Goal: Task Accomplishment & Management: Use online tool/utility

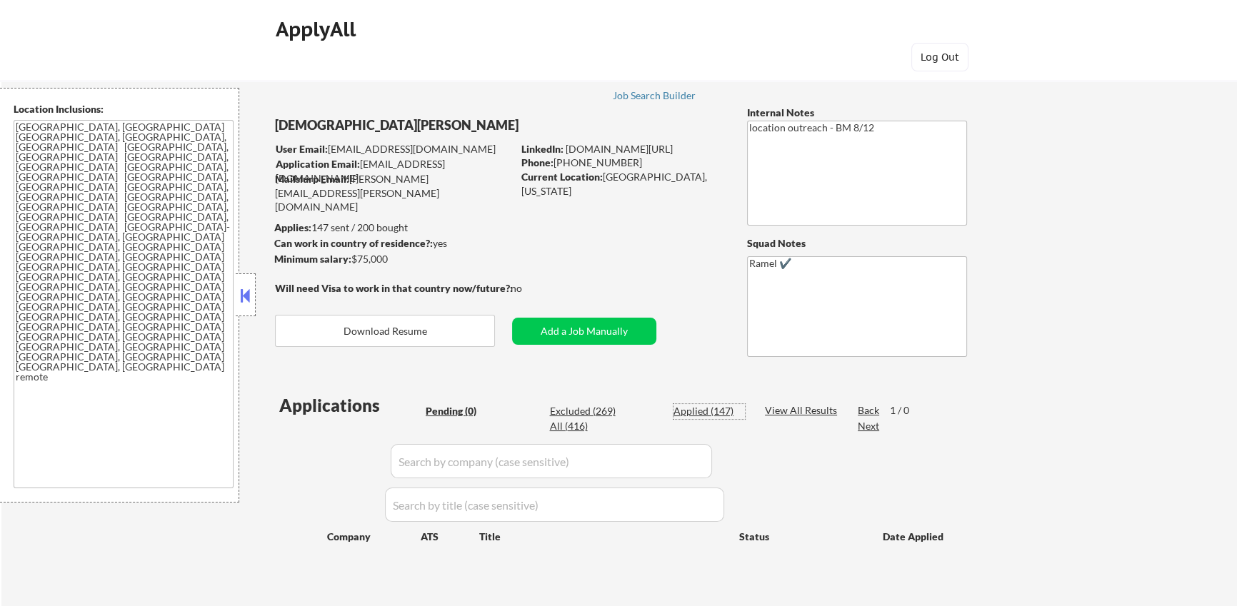
click at [720, 414] on div "Applied (147)" at bounding box center [708, 411] width 71 height 14
select select ""applied""
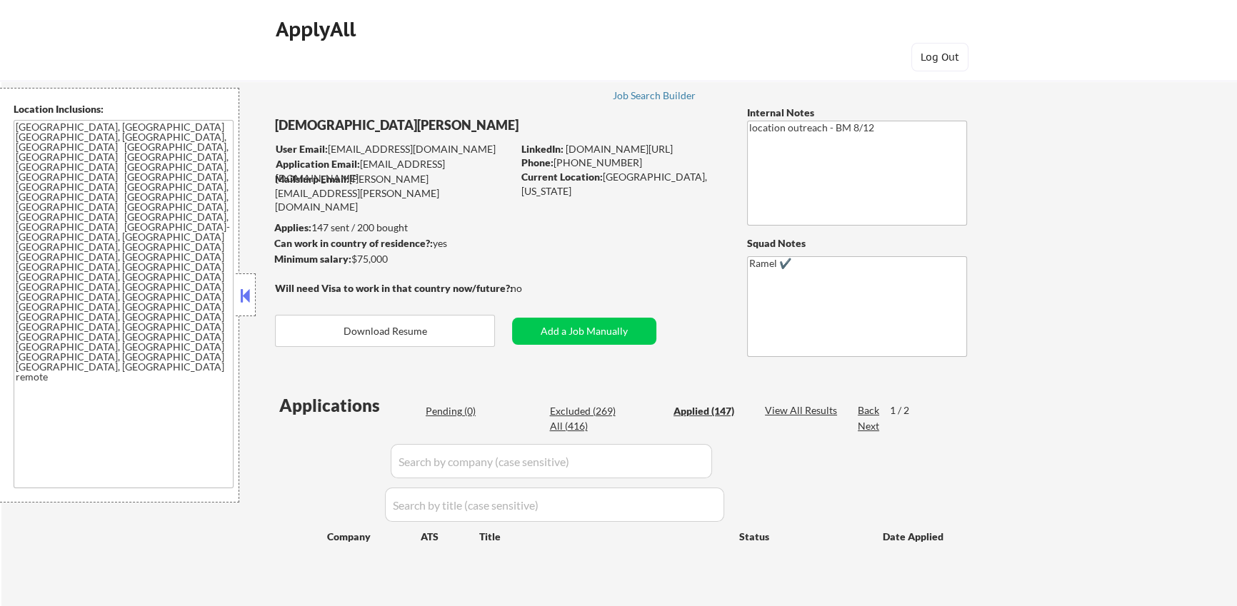
select select ""applied""
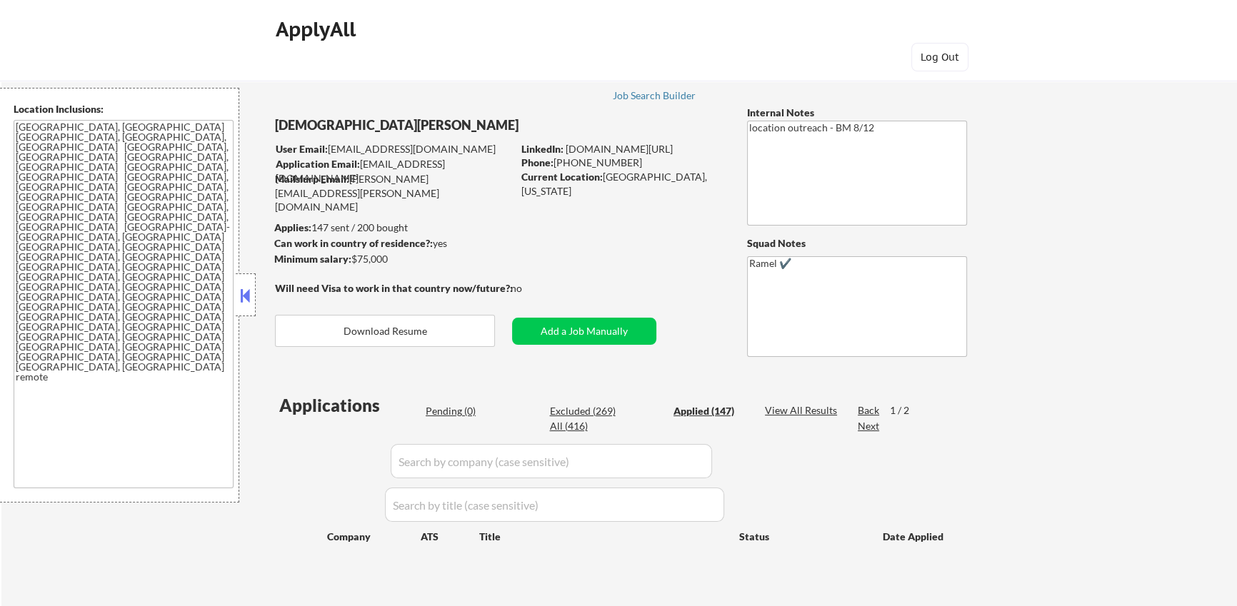
select select ""applied""
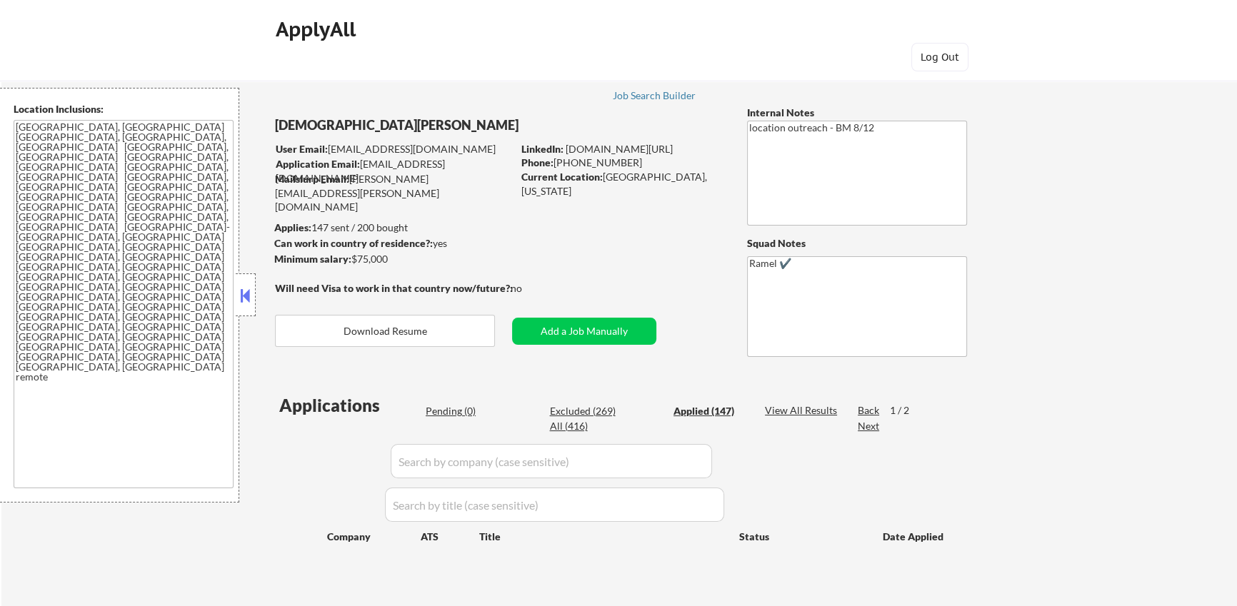
select select ""applied""
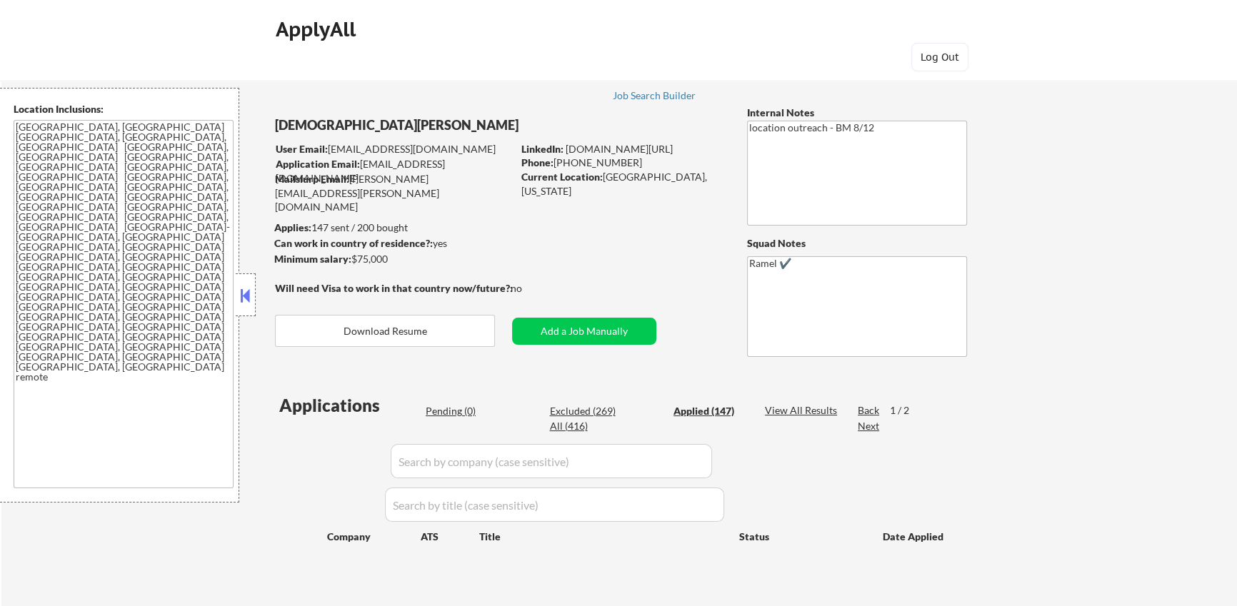
select select ""applied""
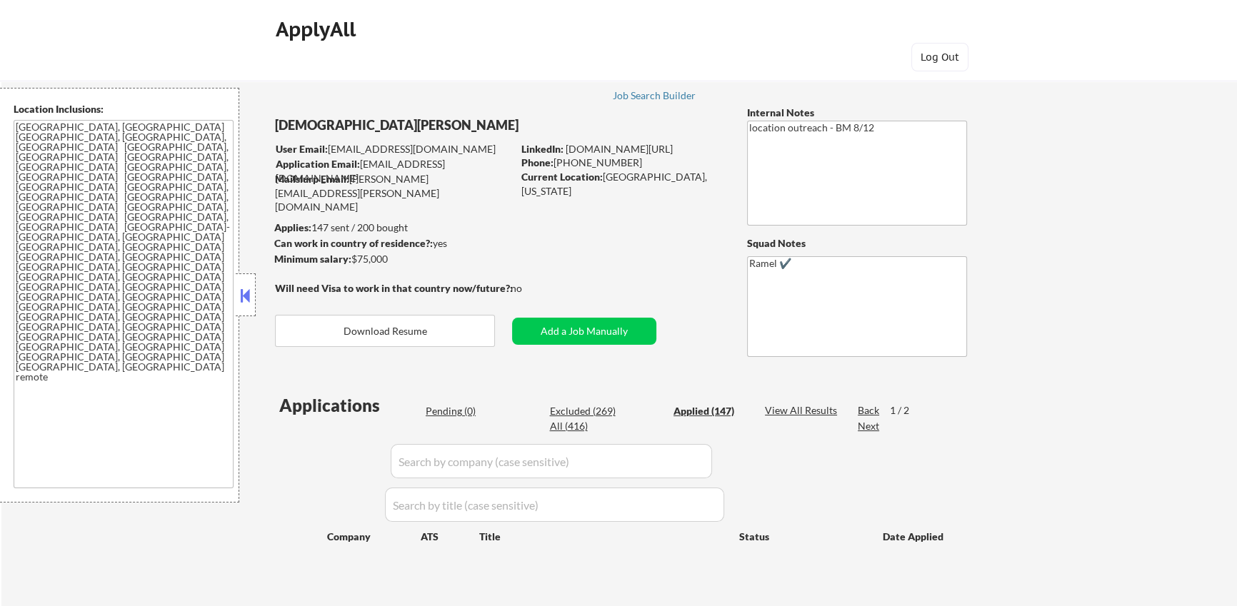
select select ""applied""
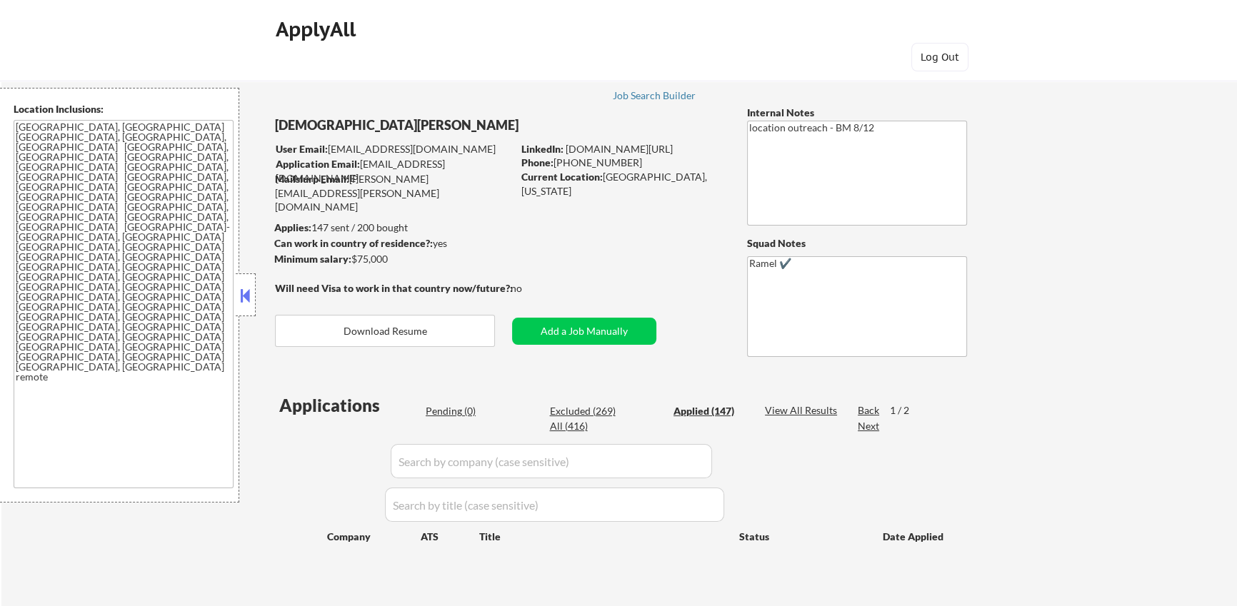
select select ""applied""
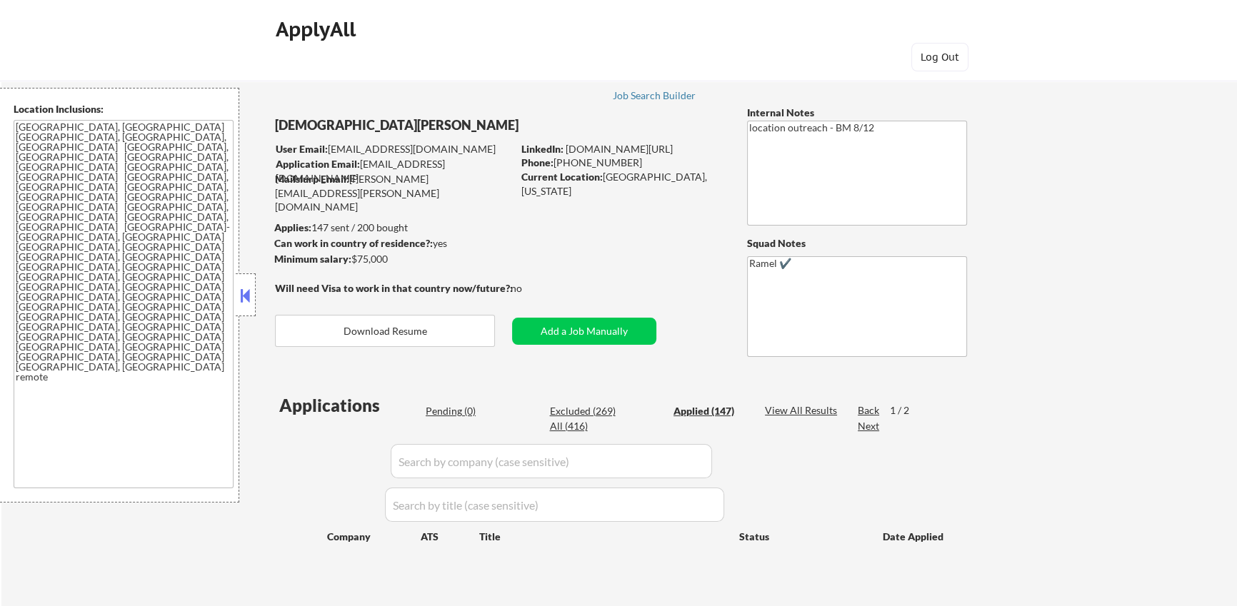
select select ""applied""
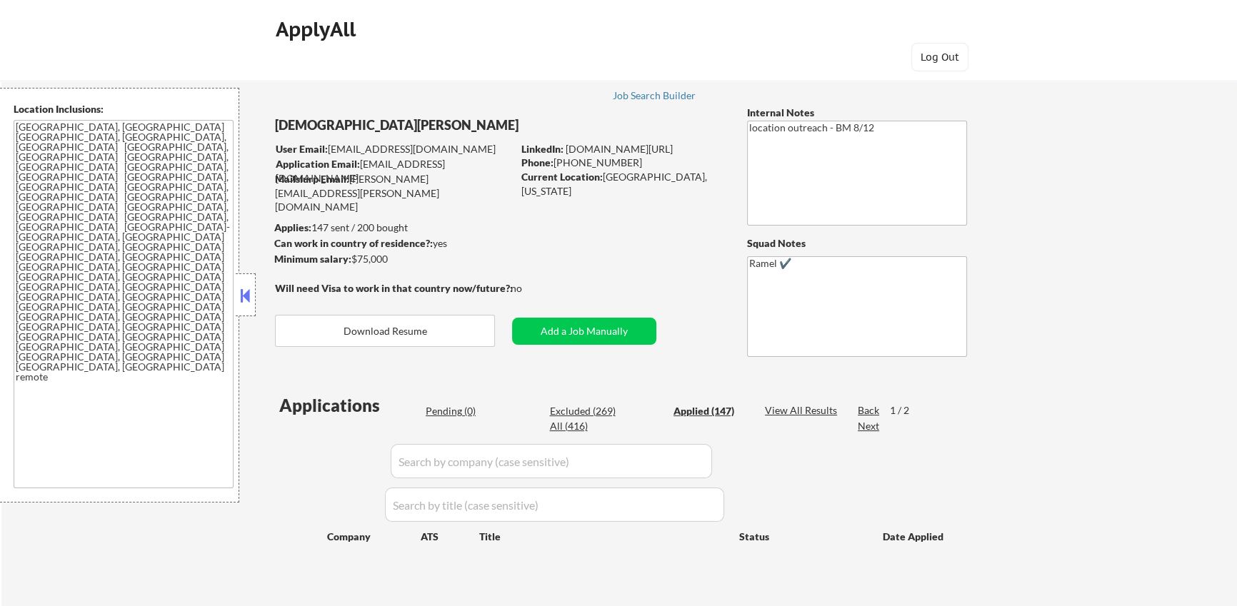
select select ""applied""
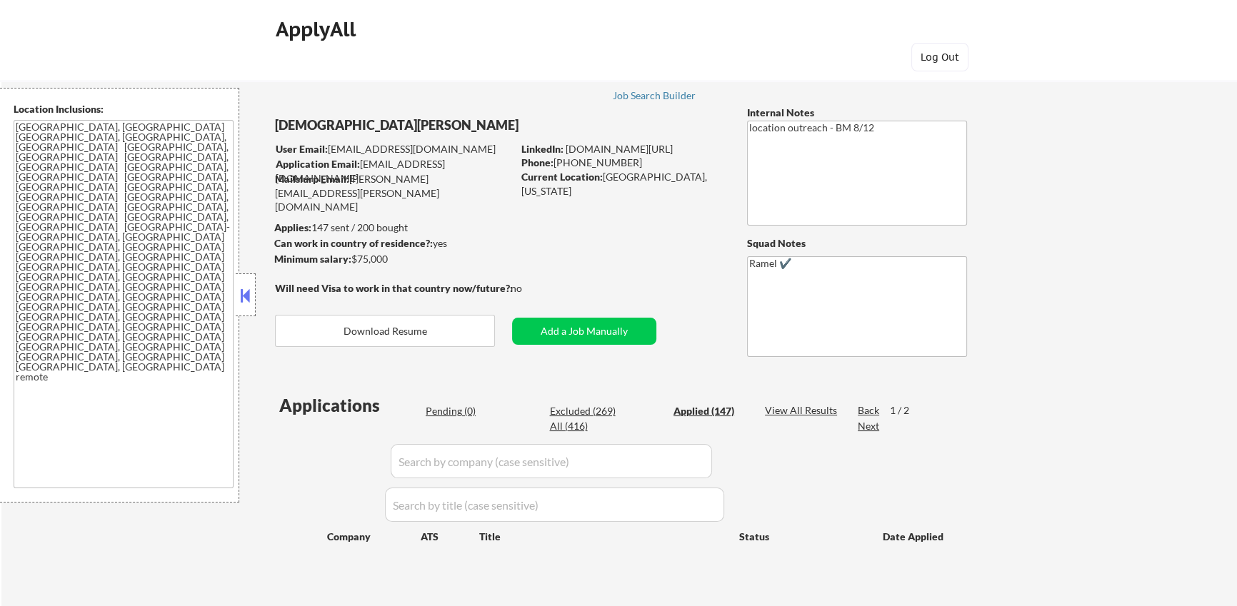
select select ""applied""
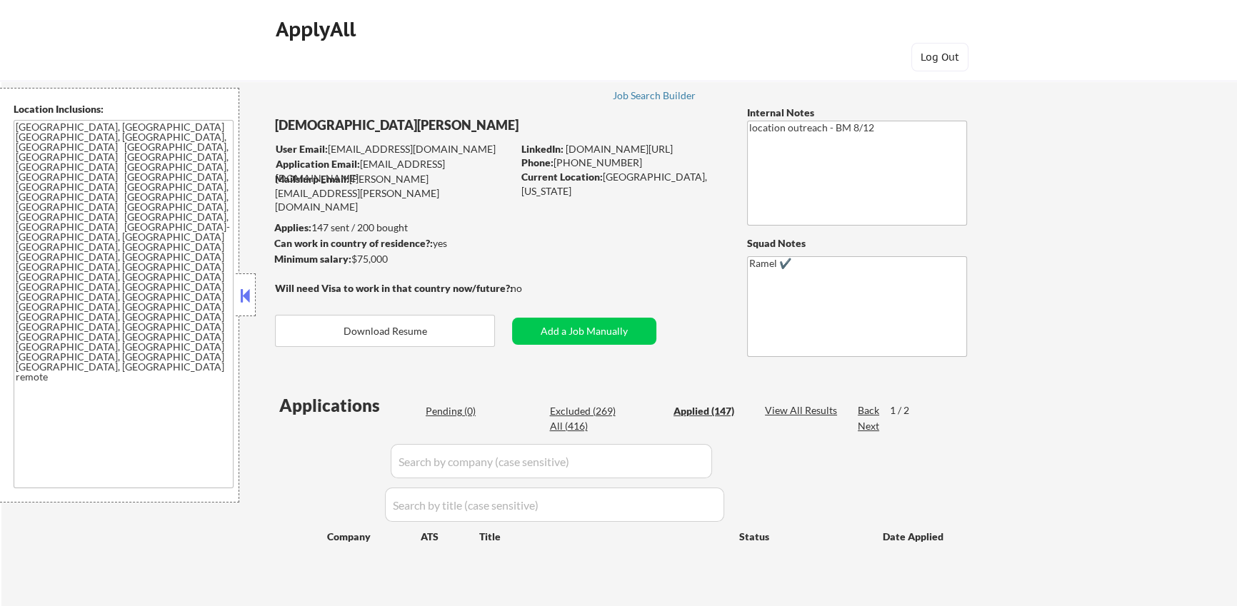
select select ""applied""
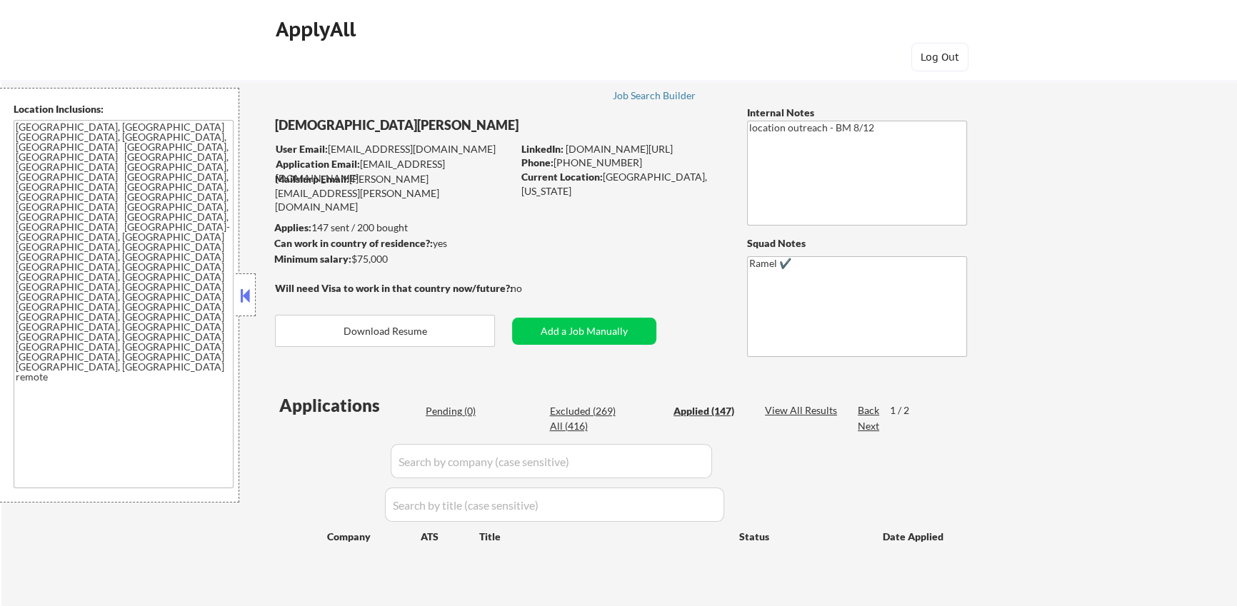
select select ""applied""
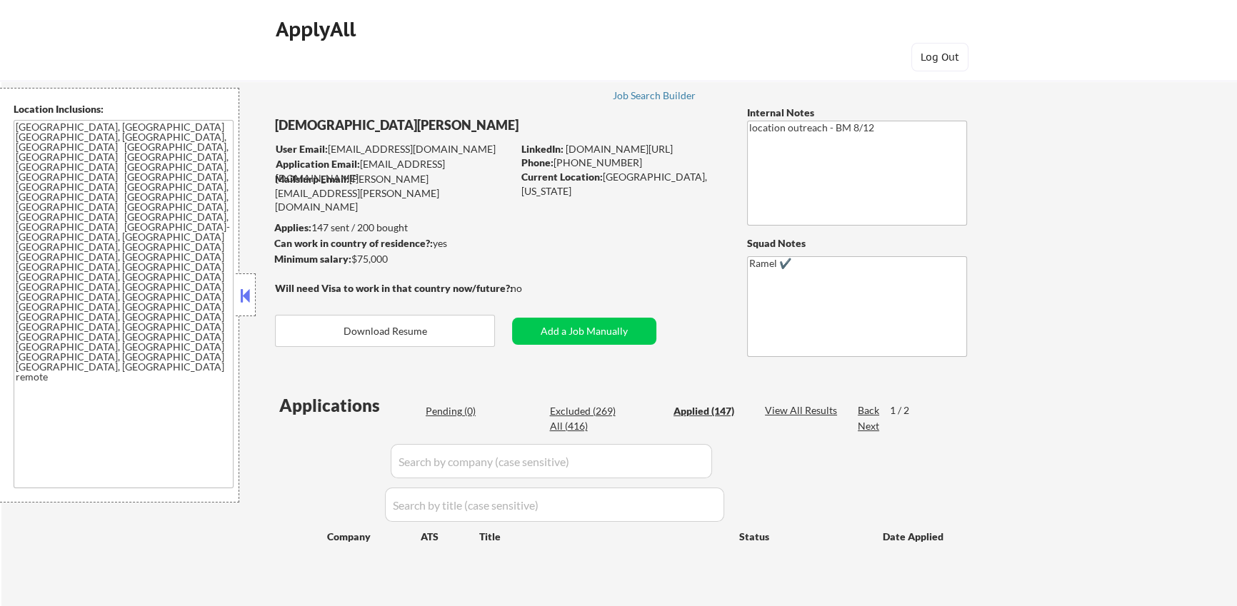
select select ""applied""
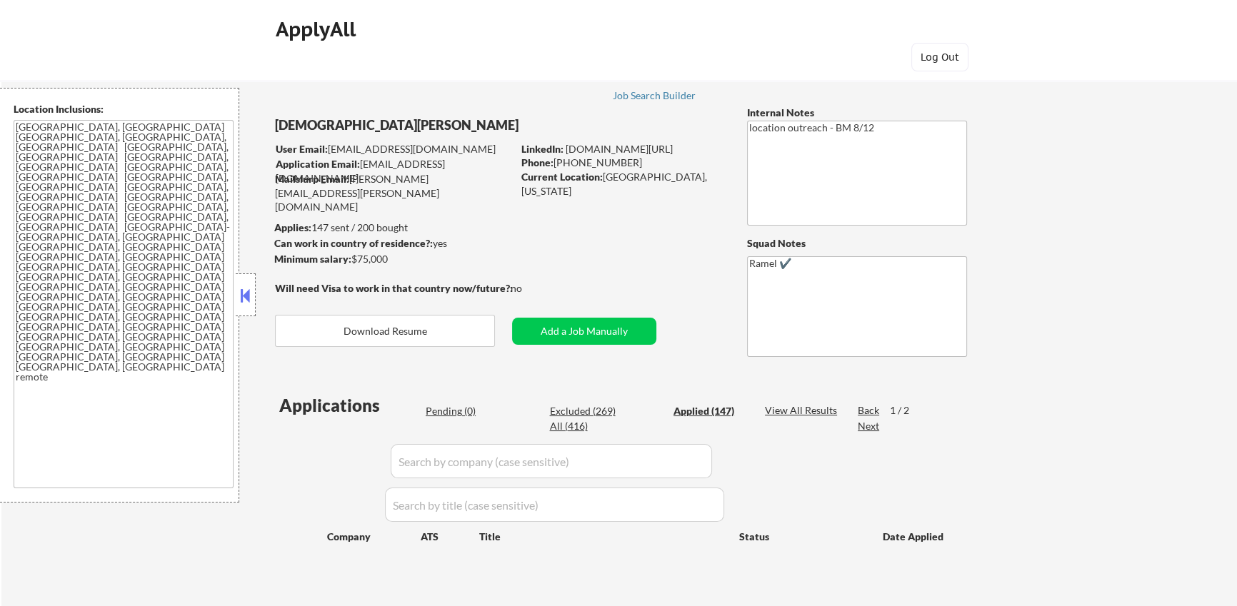
select select ""applied""
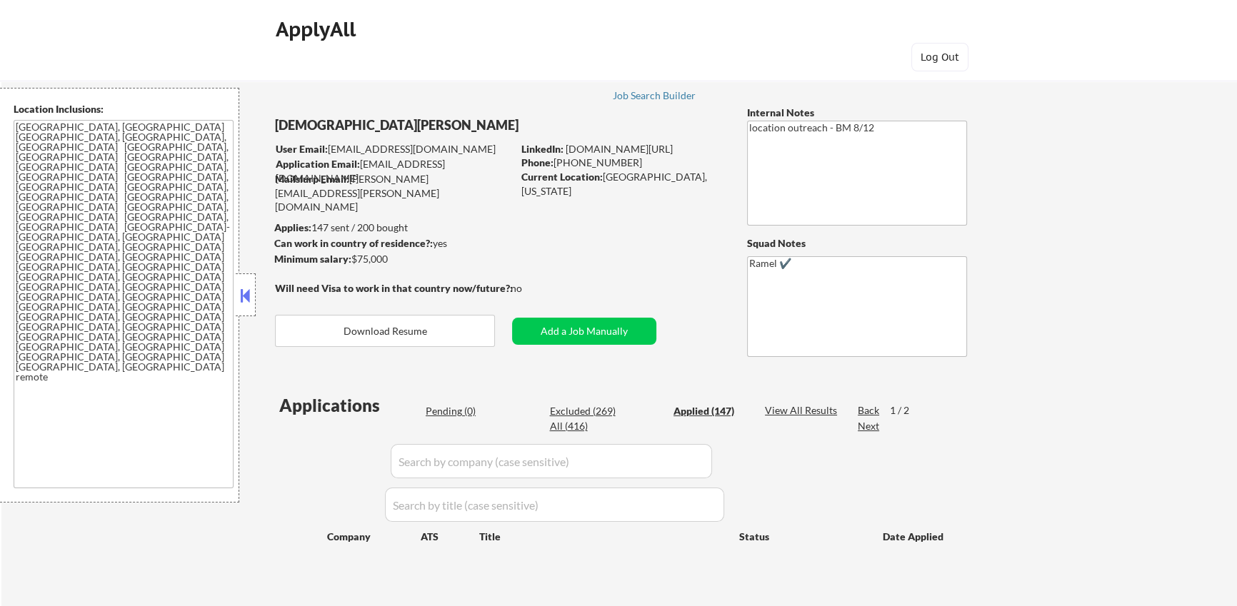
select select ""applied""
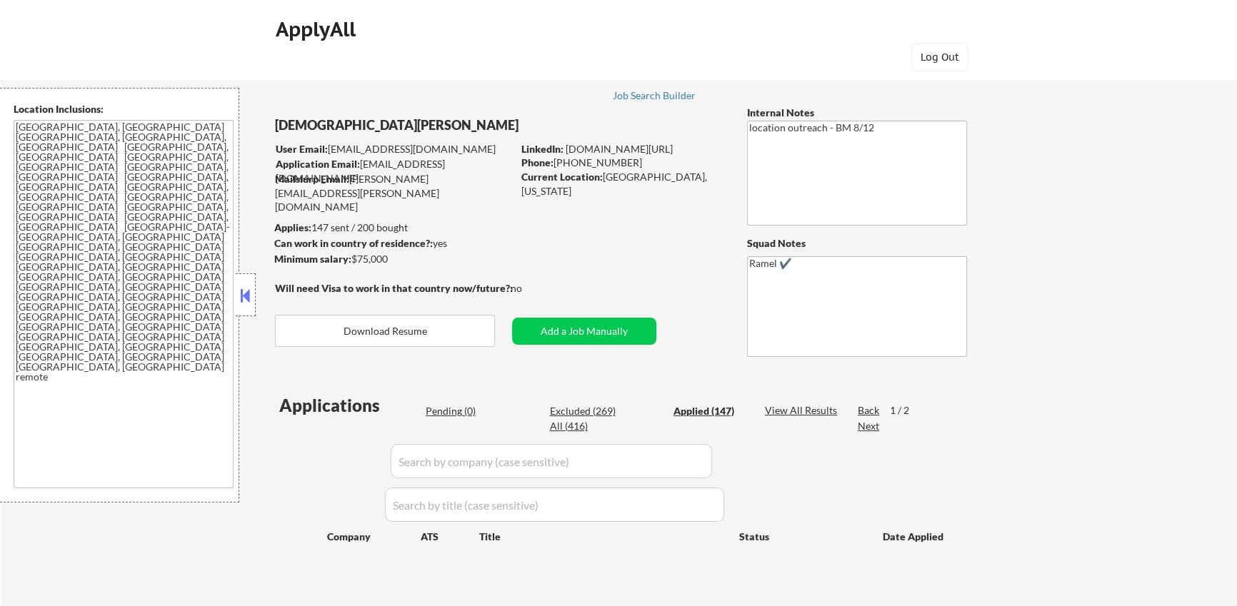
select select ""applied""
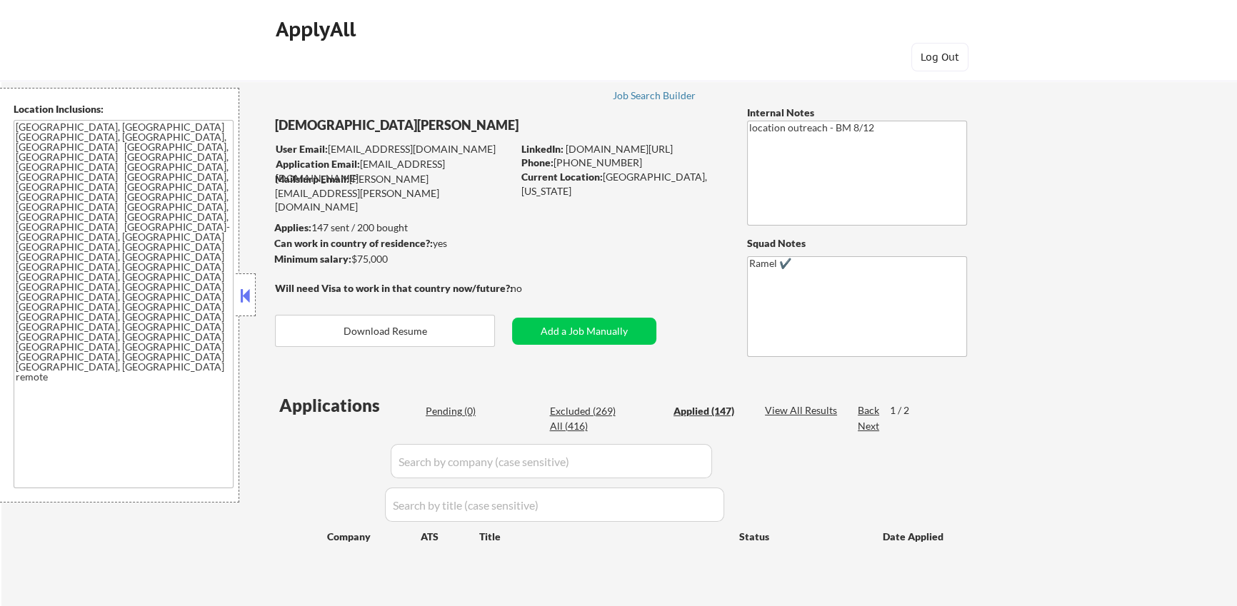
select select ""applied""
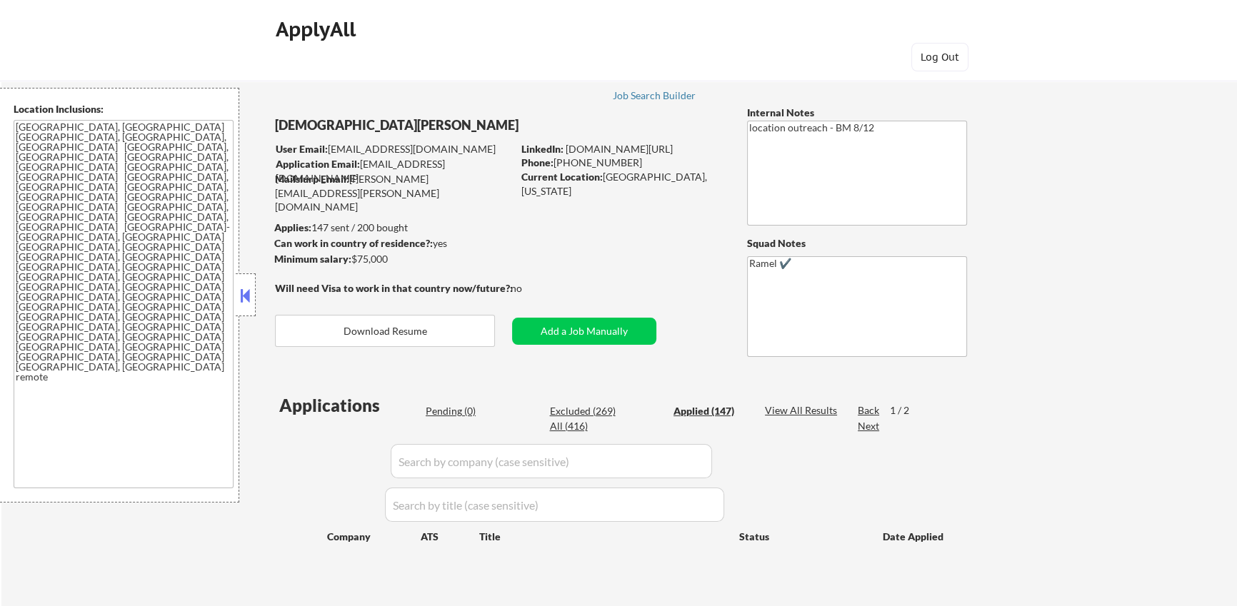
select select ""applied""
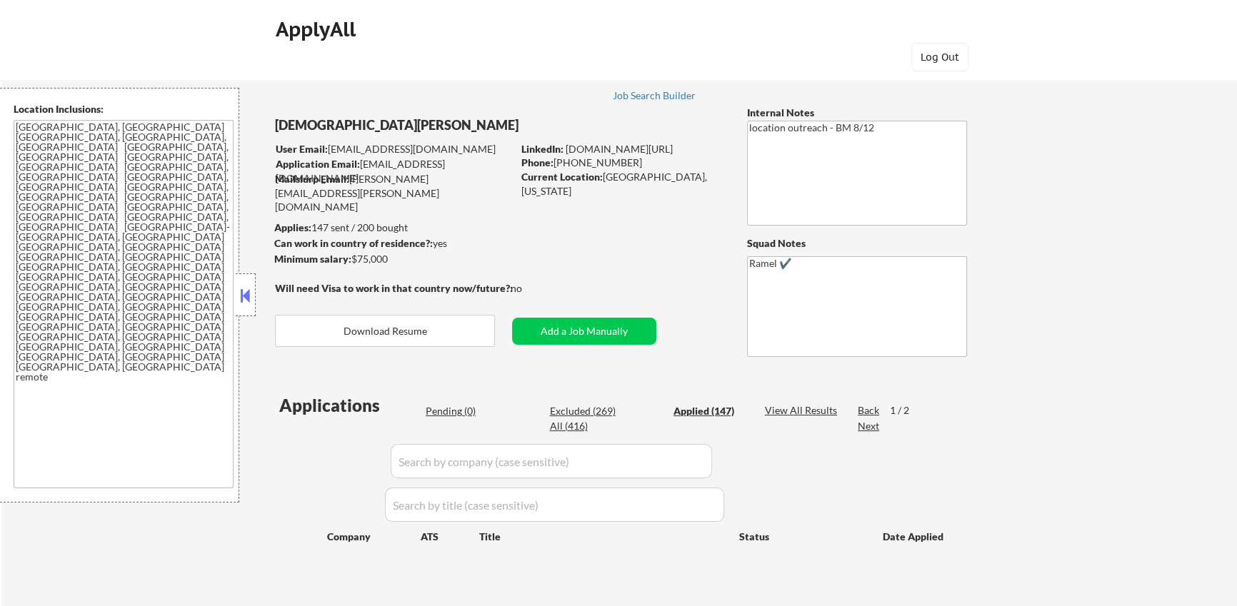
select select ""applied""
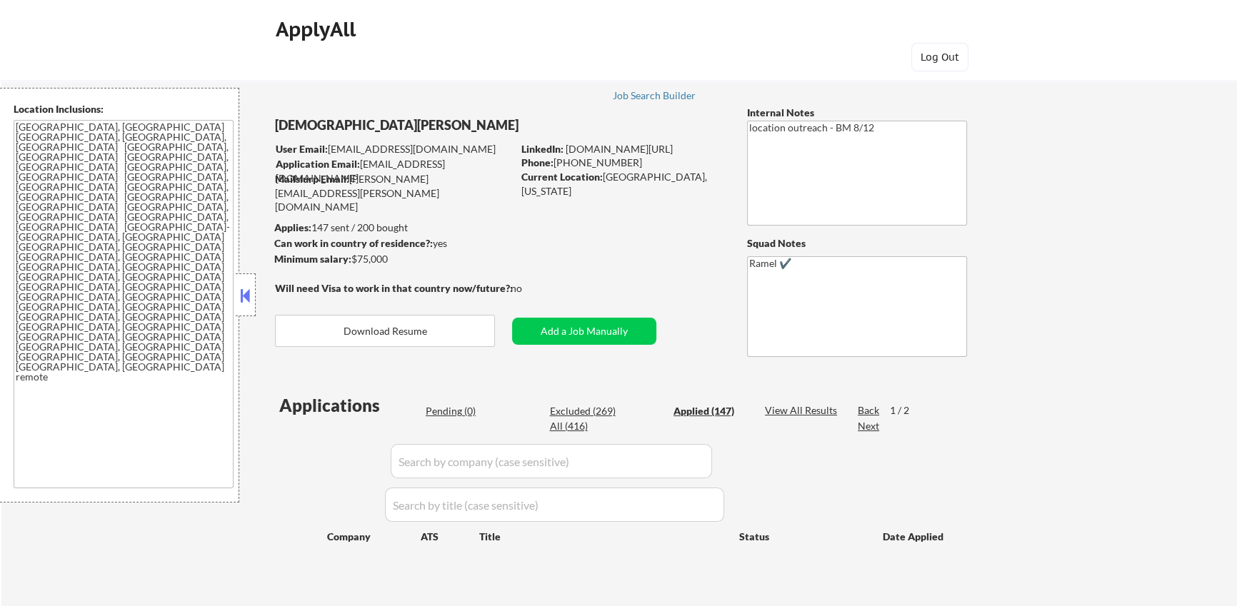
select select ""applied""
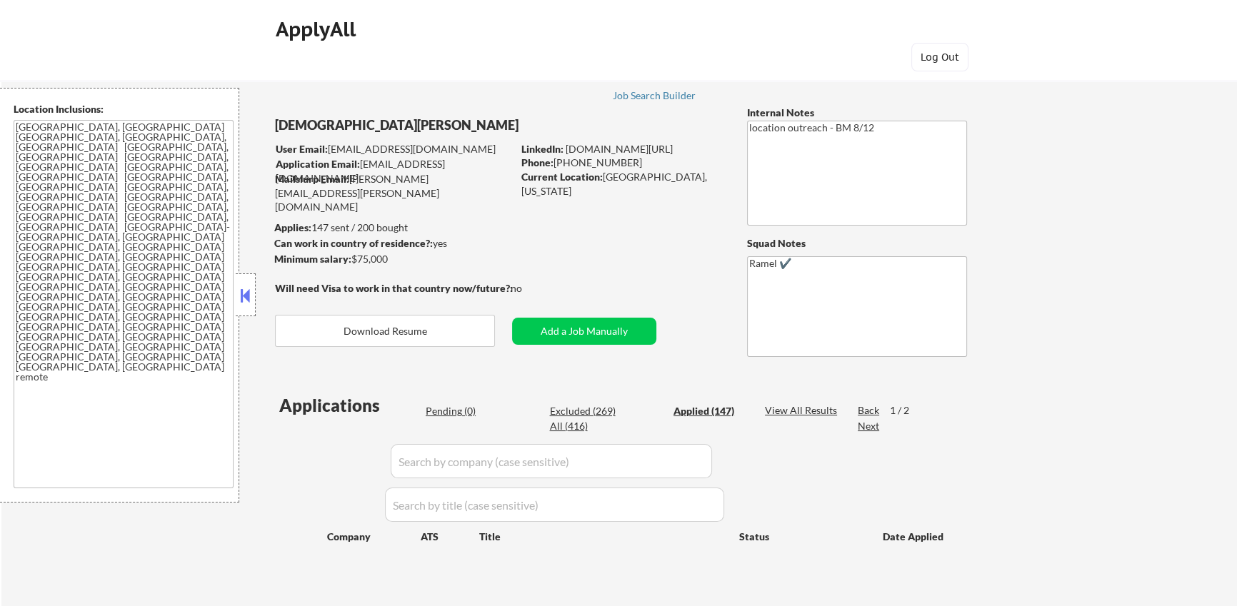
select select ""applied""
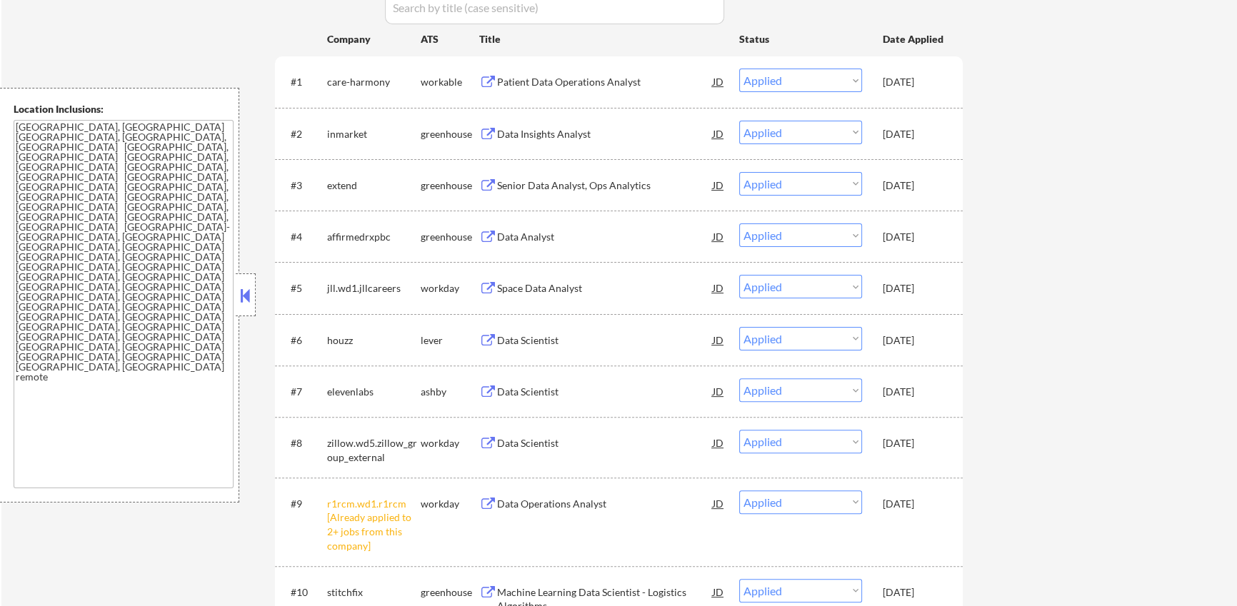
scroll to position [496, 0]
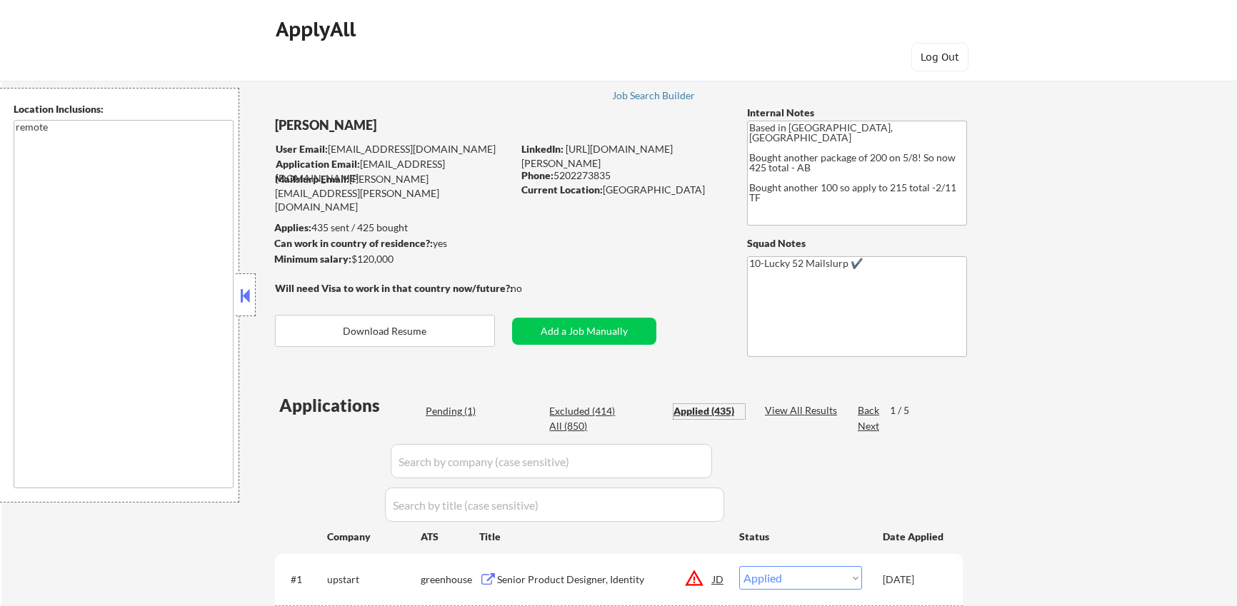
select select ""applied""
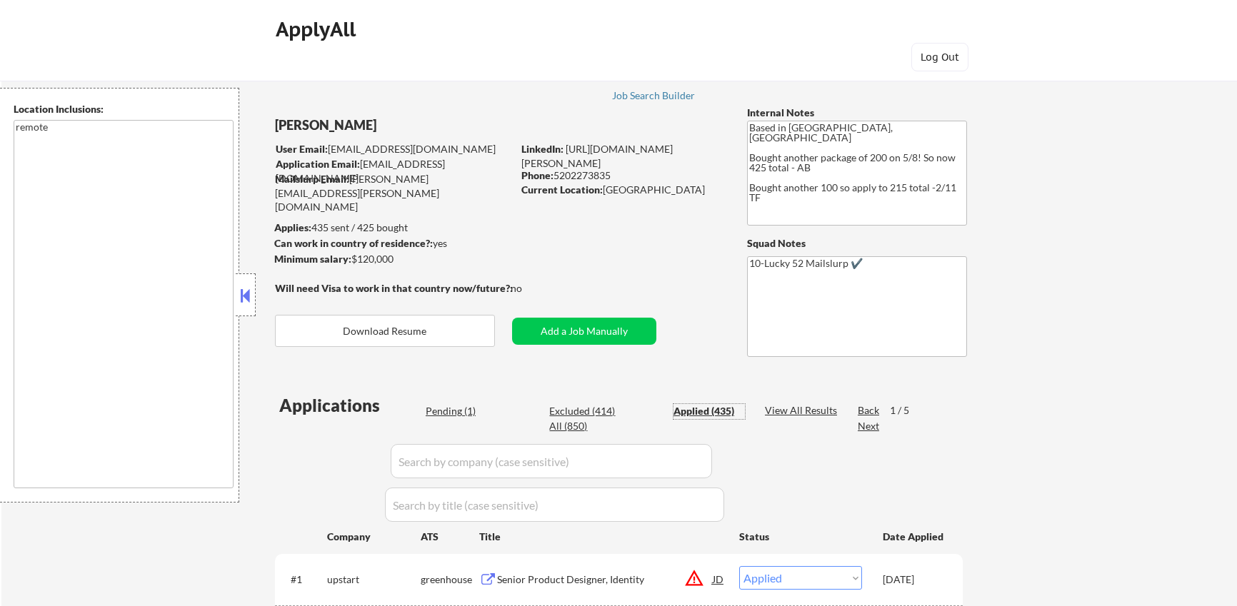
select select ""applied""
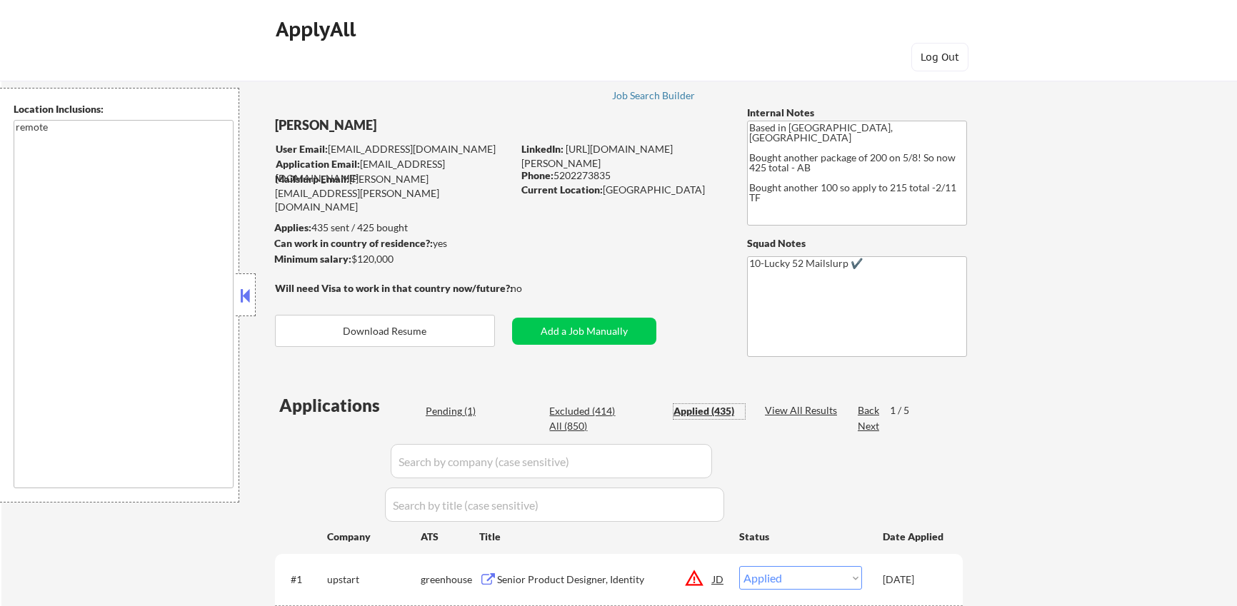
select select ""applied""
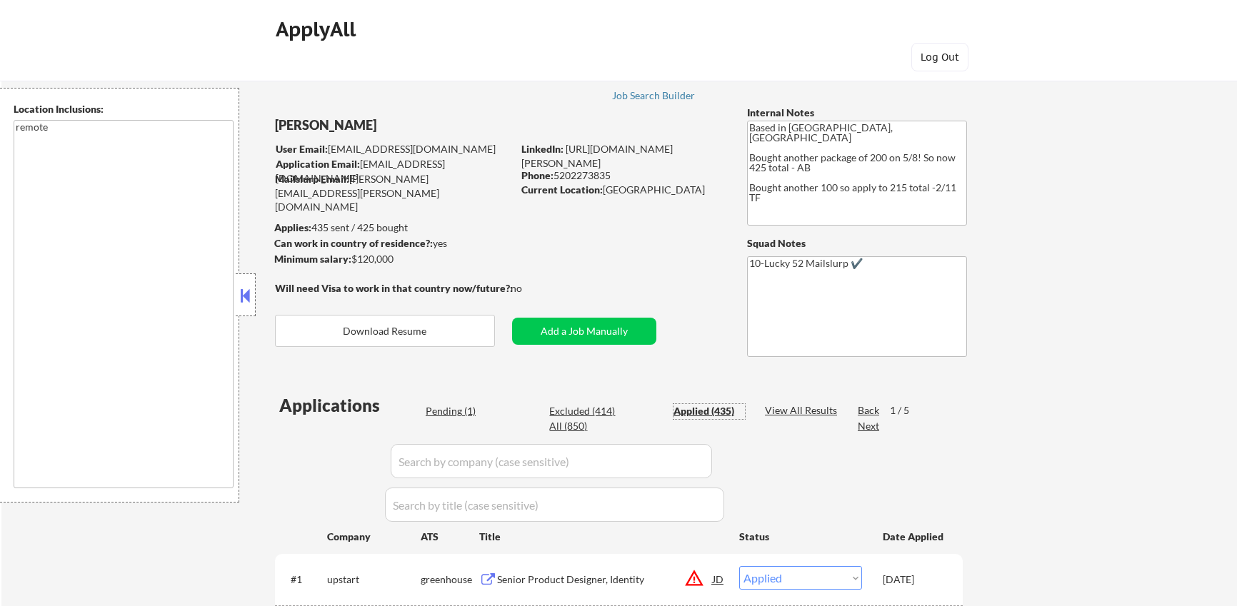
select select ""applied""
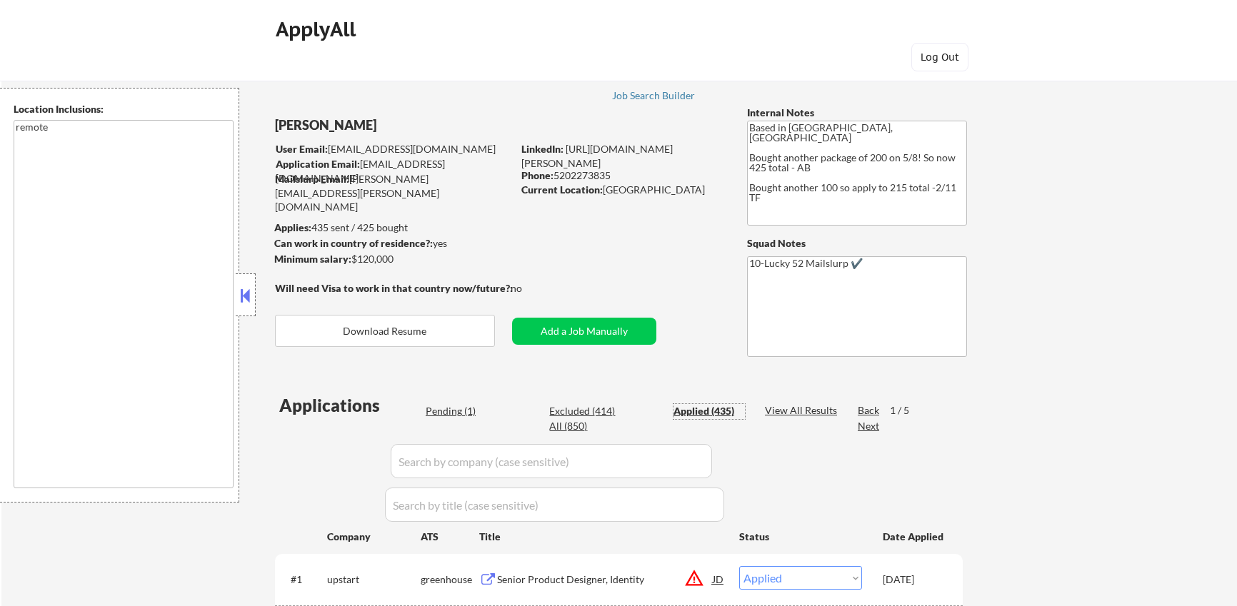
select select ""applied""
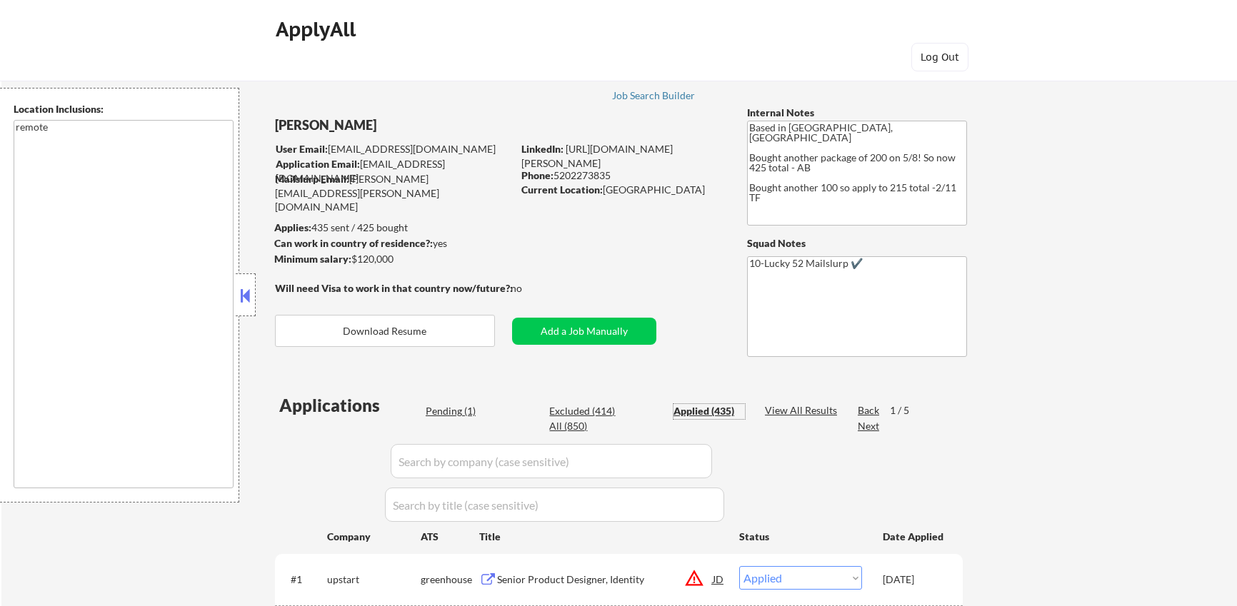
select select ""applied""
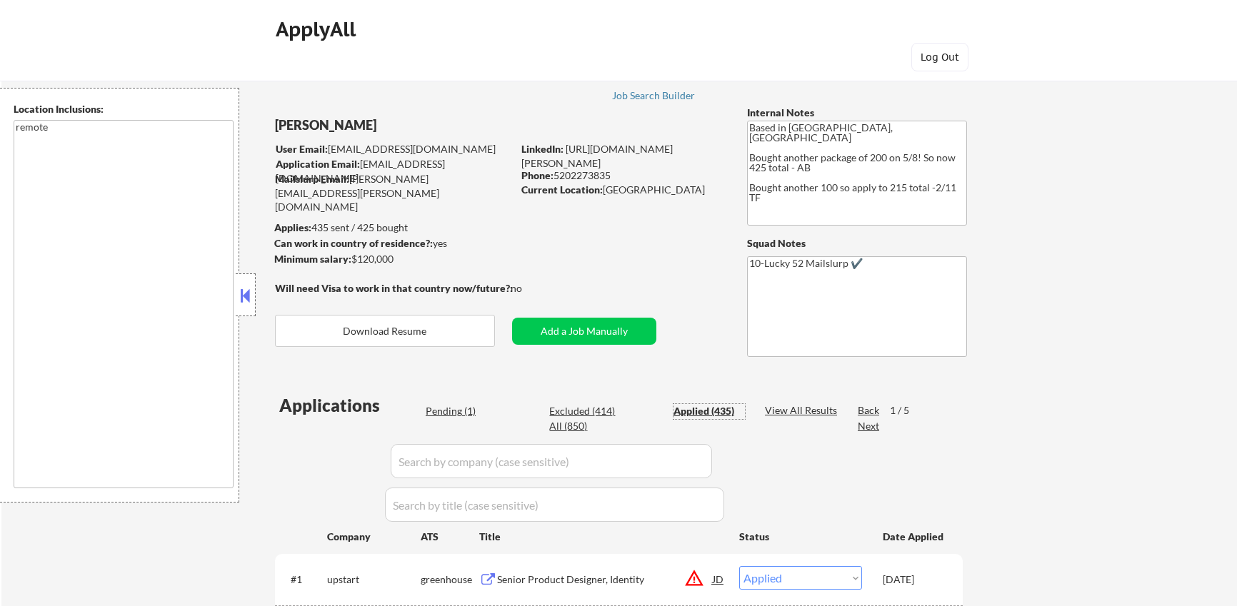
select select ""applied""
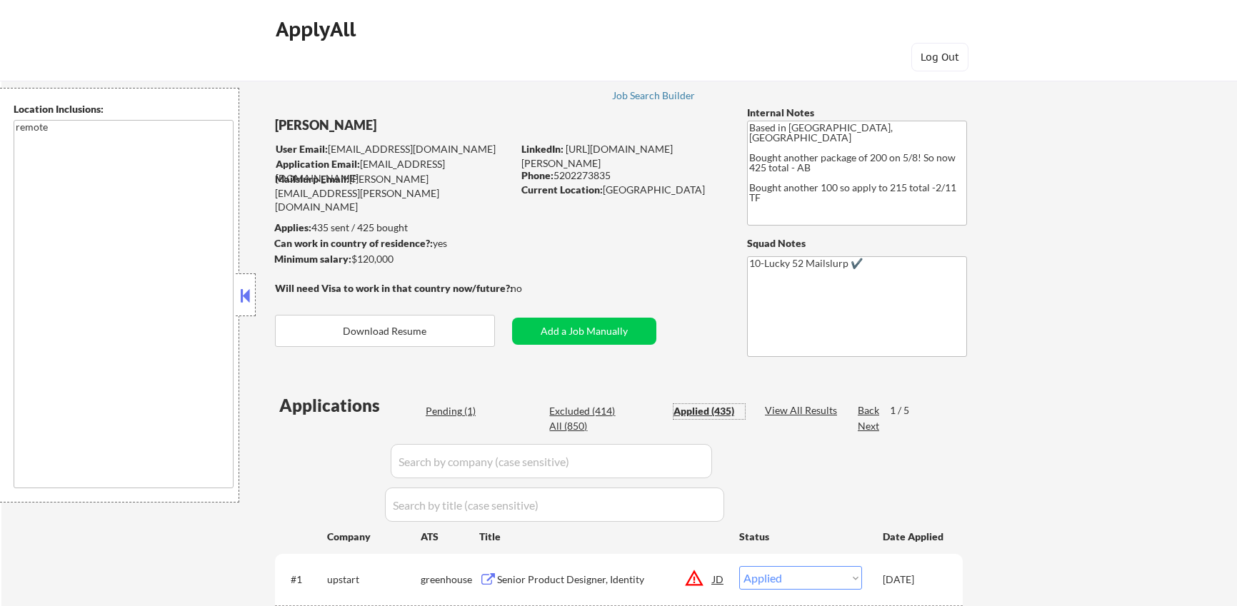
select select ""applied""
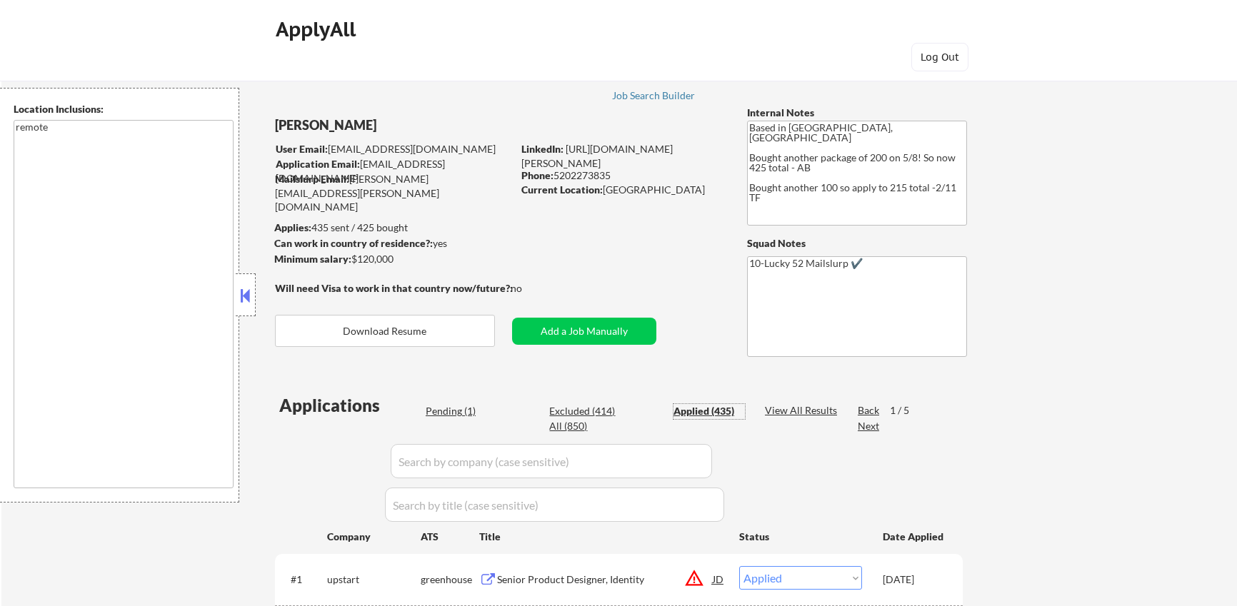
select select ""applied""
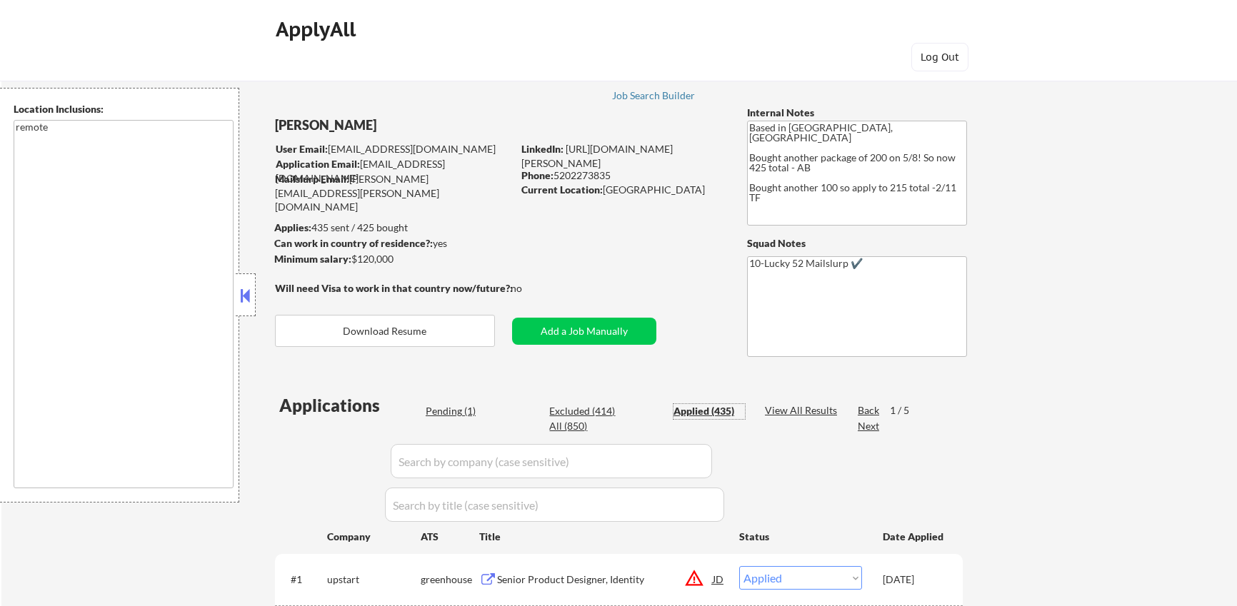
select select ""applied""
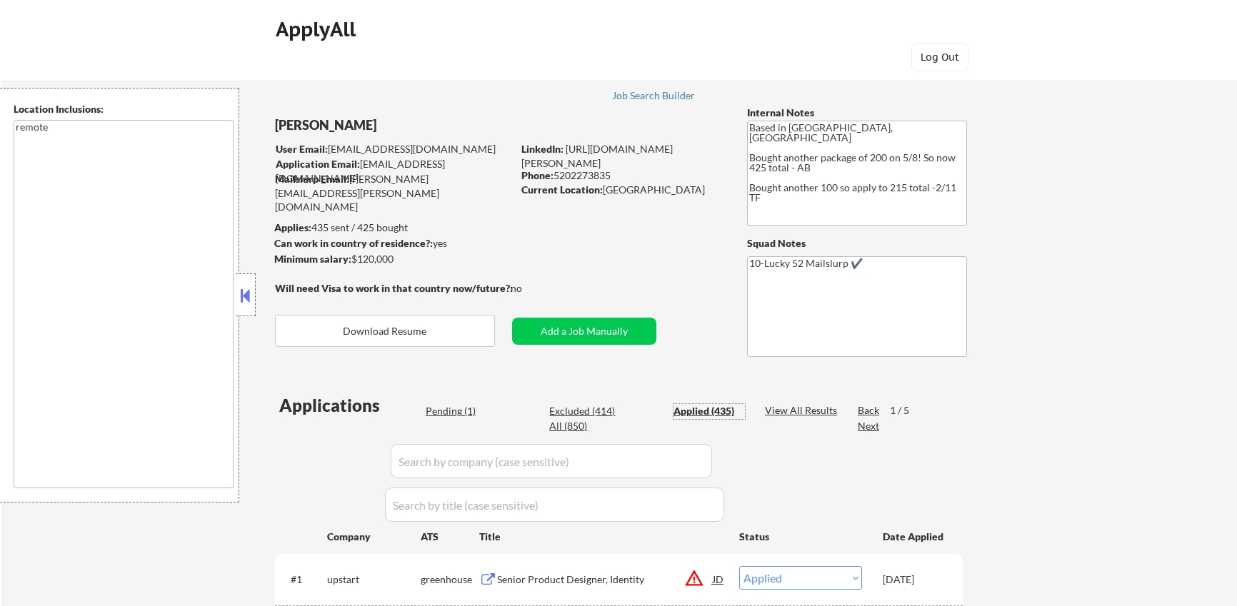
select select ""applied""
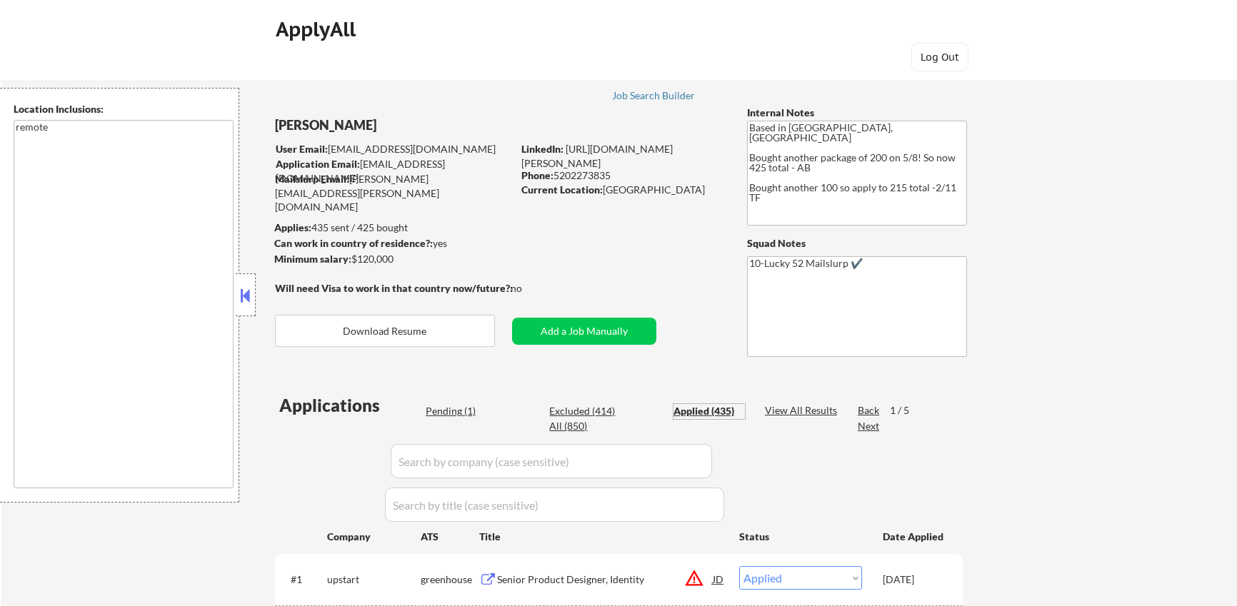
select select ""applied""
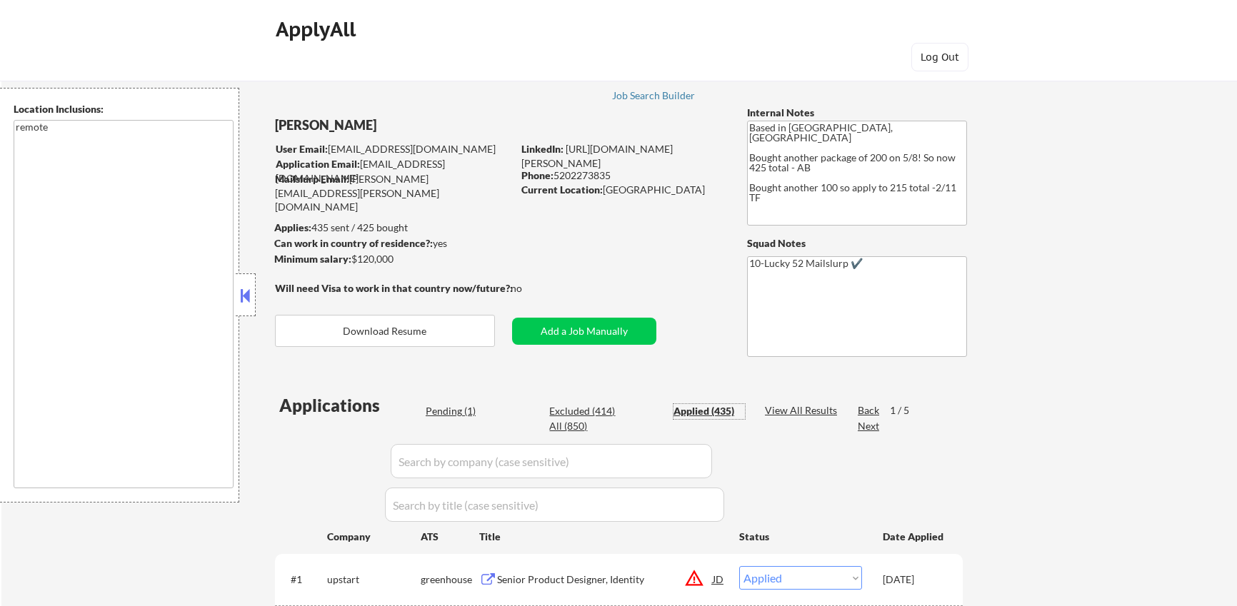
select select ""applied""
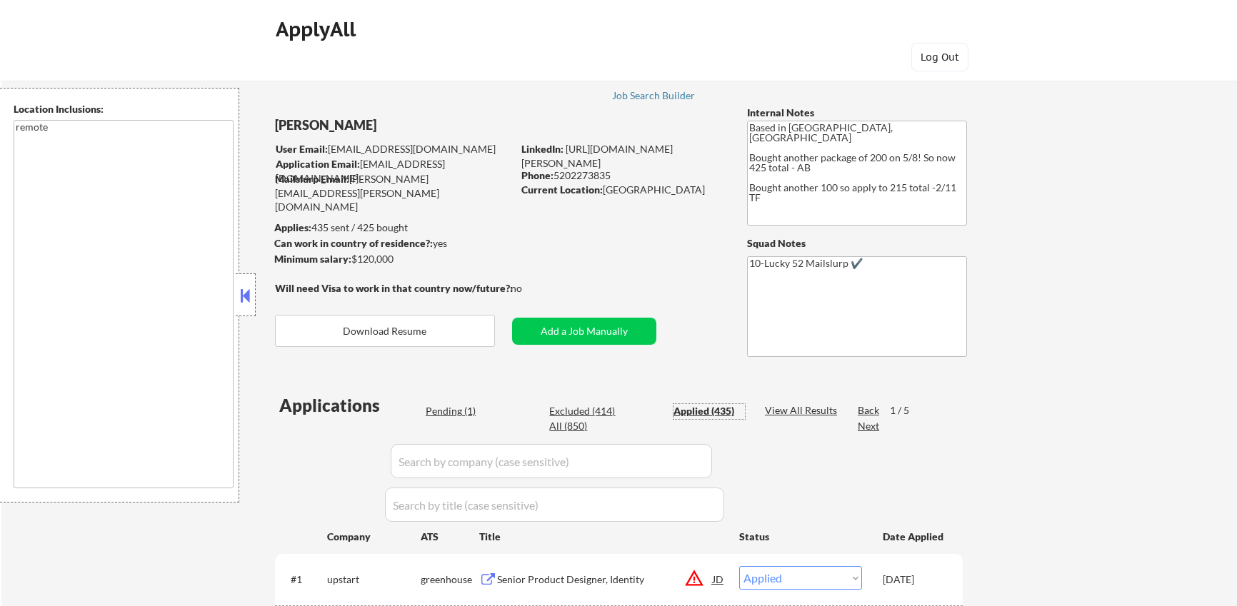
select select ""applied""
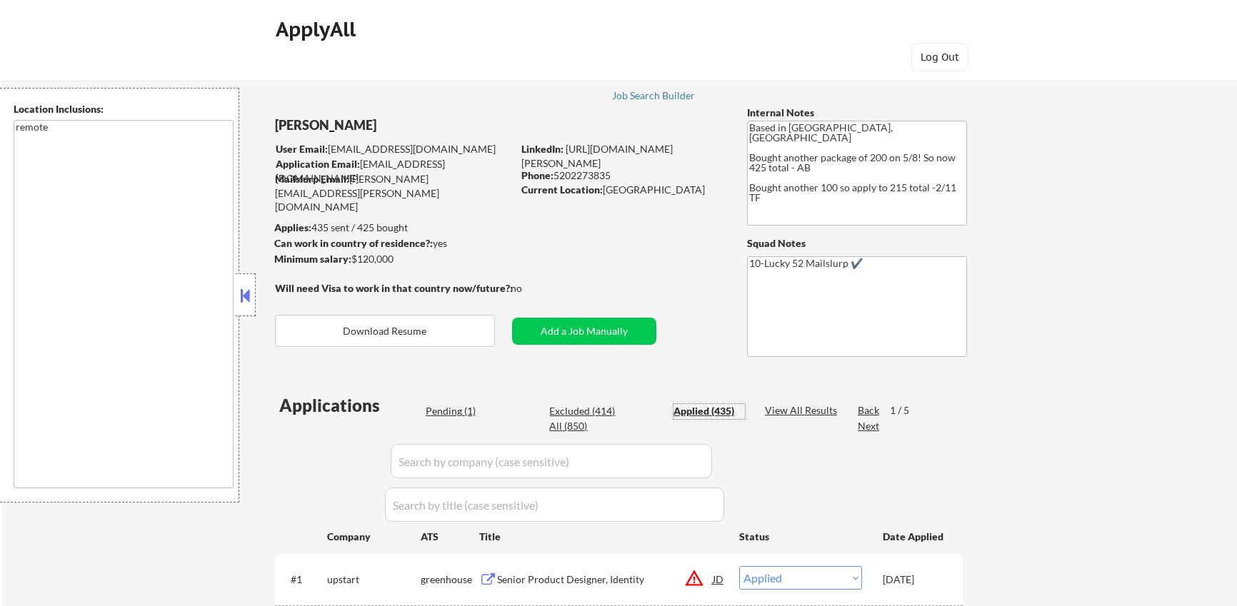
select select ""applied""
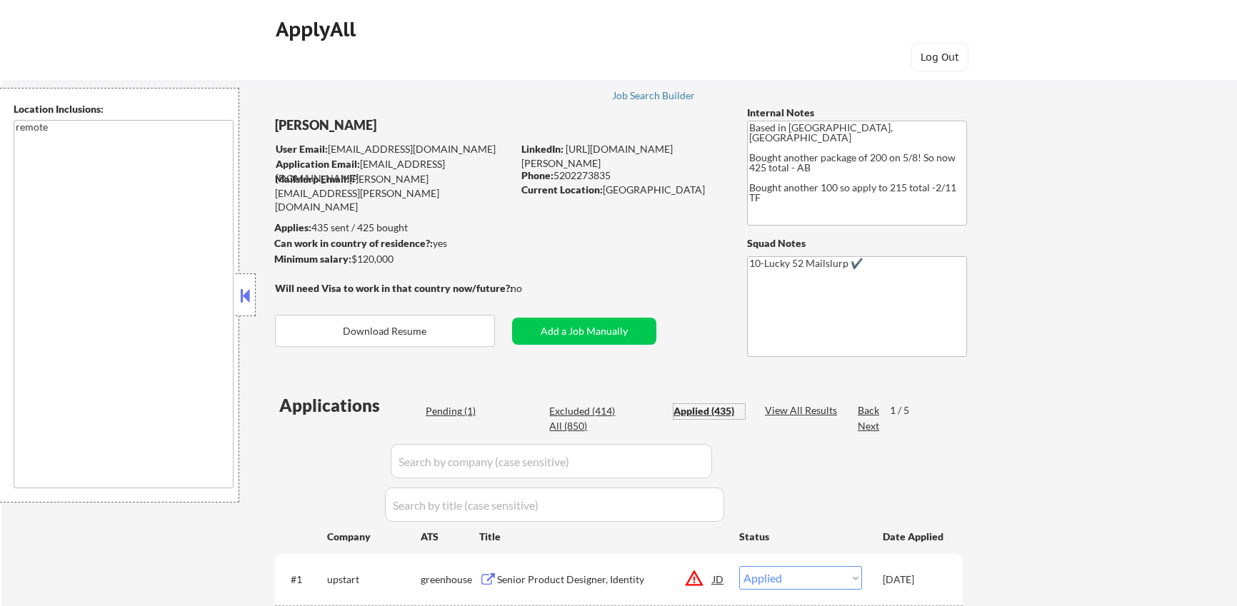
select select ""applied""
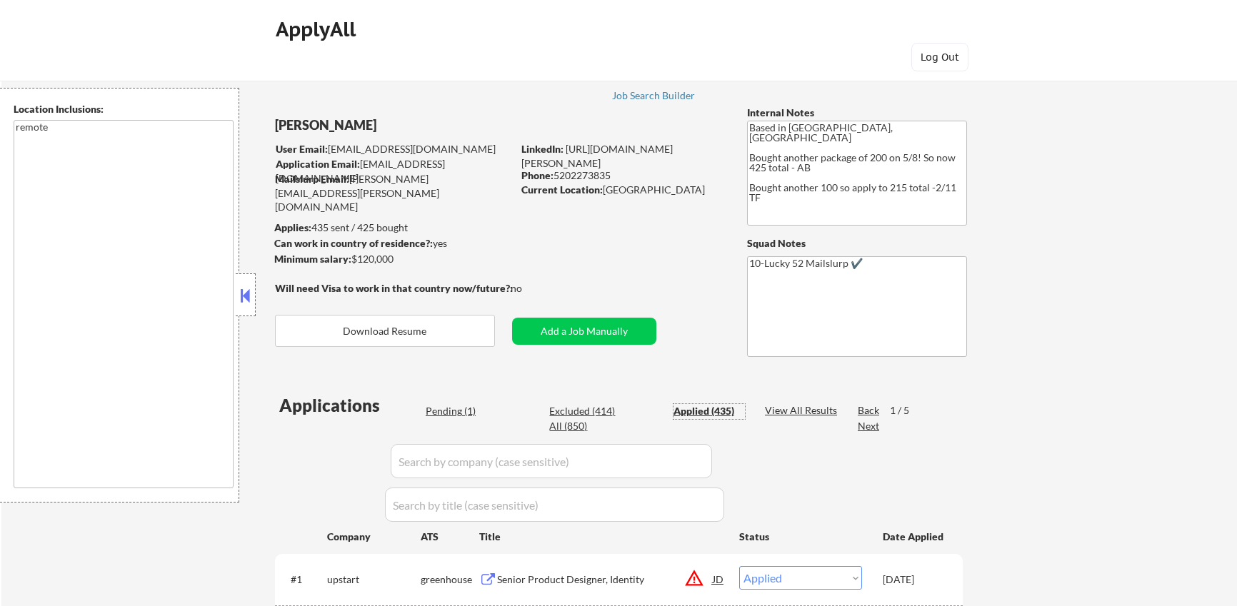
select select ""applied""
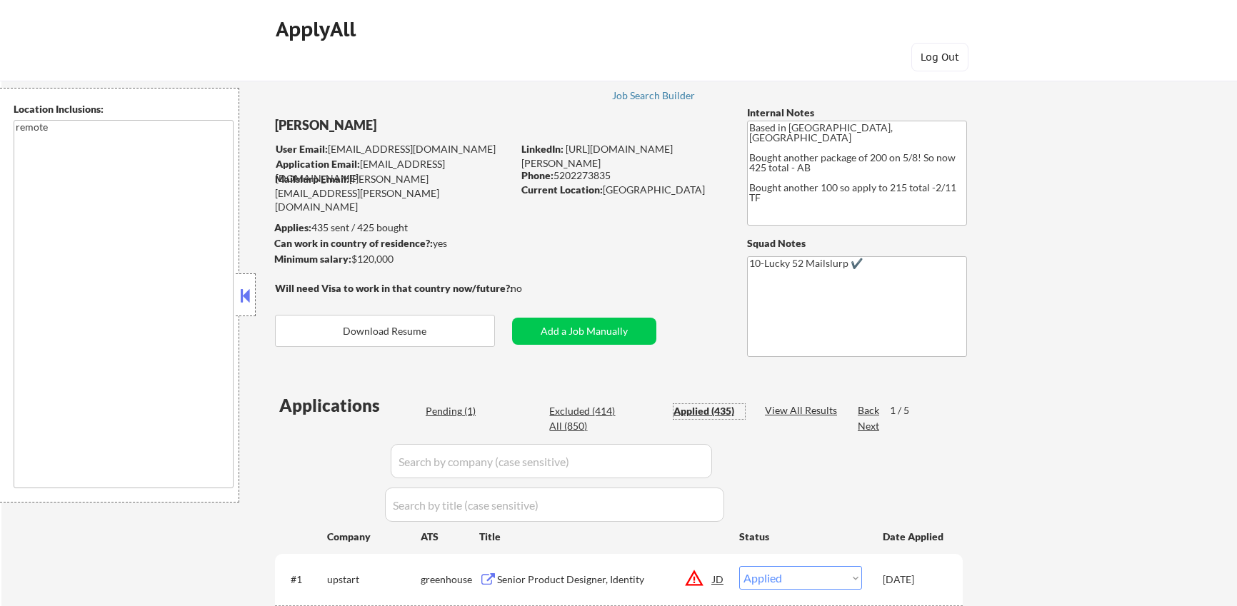
select select ""applied""
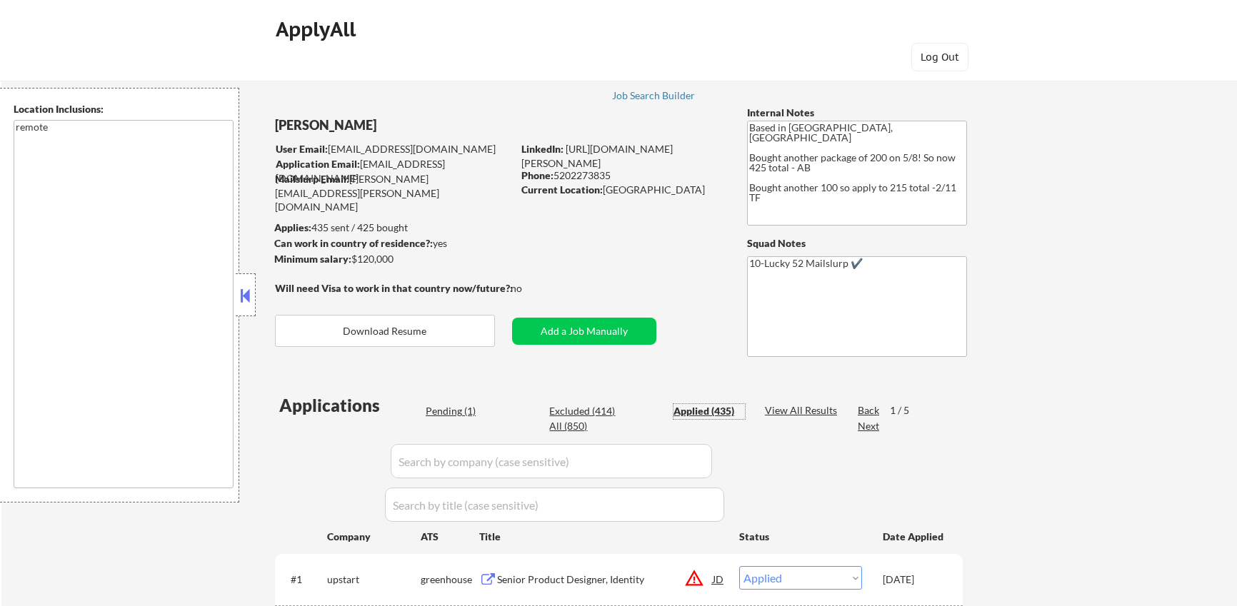
select select ""applied""
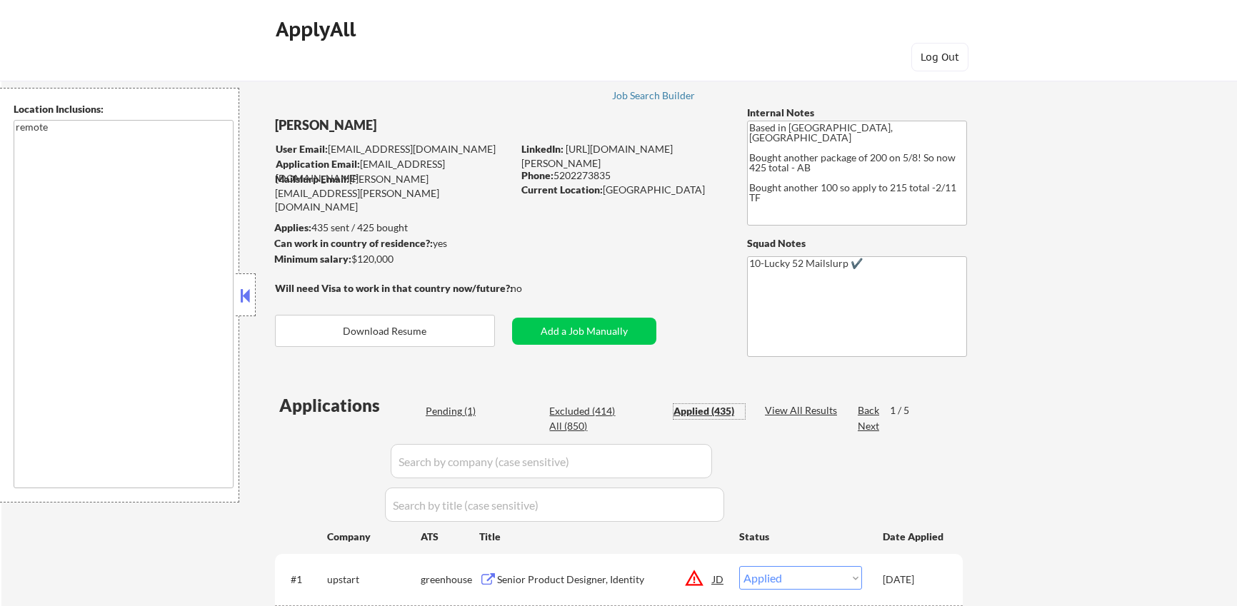
select select ""applied""
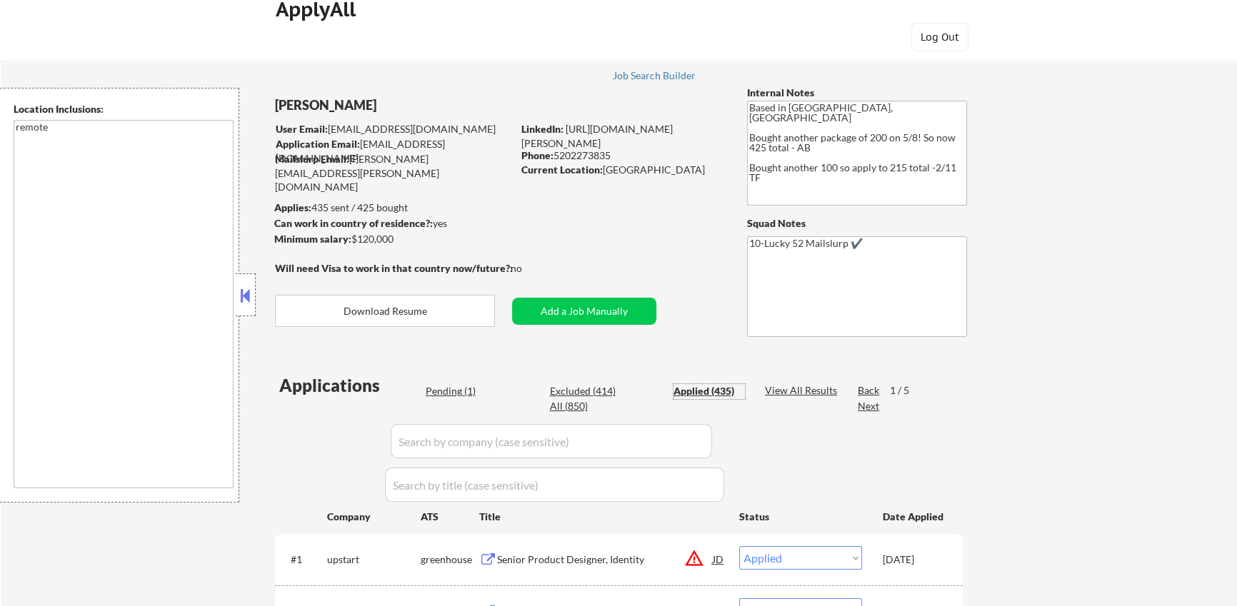
scroll to position [20, 0]
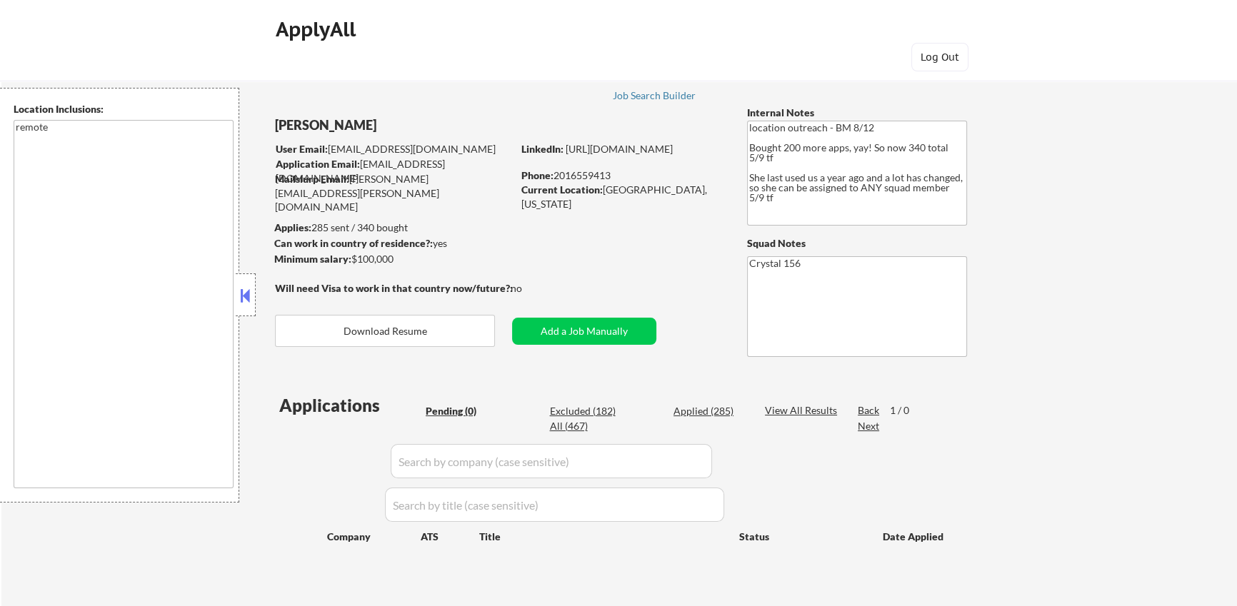
click at [696, 410] on div "Applied (285)" at bounding box center [708, 411] width 71 height 14
click at [454, 415] on div "Pending (0)" at bounding box center [461, 411] width 71 height 14
select select ""applied""
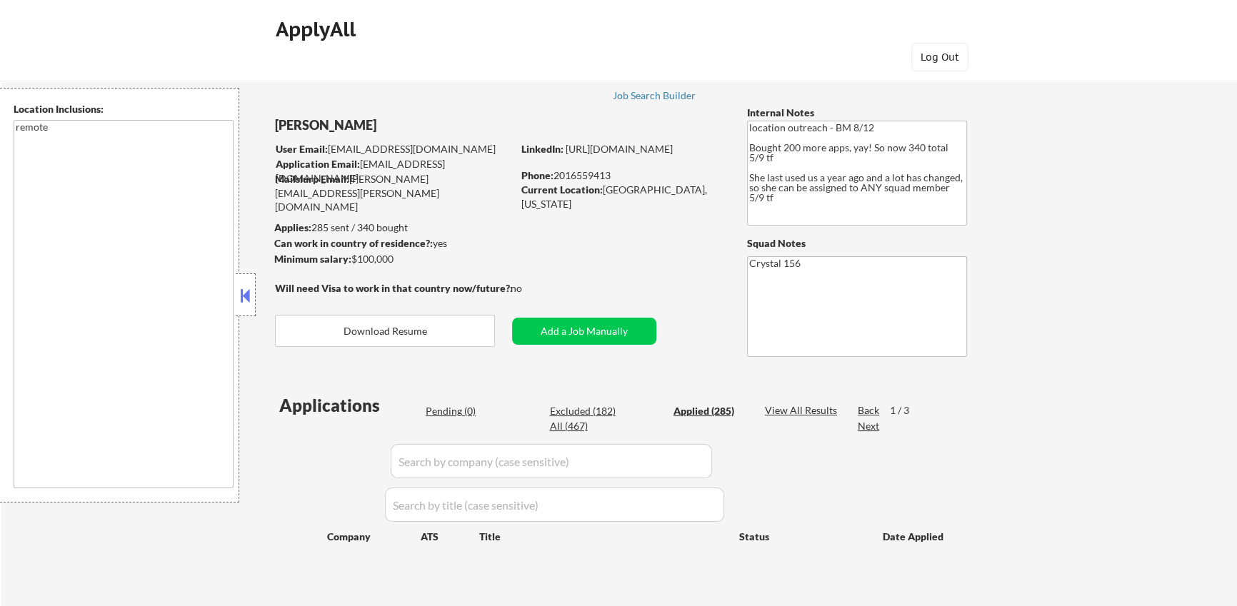
select select ""applied""
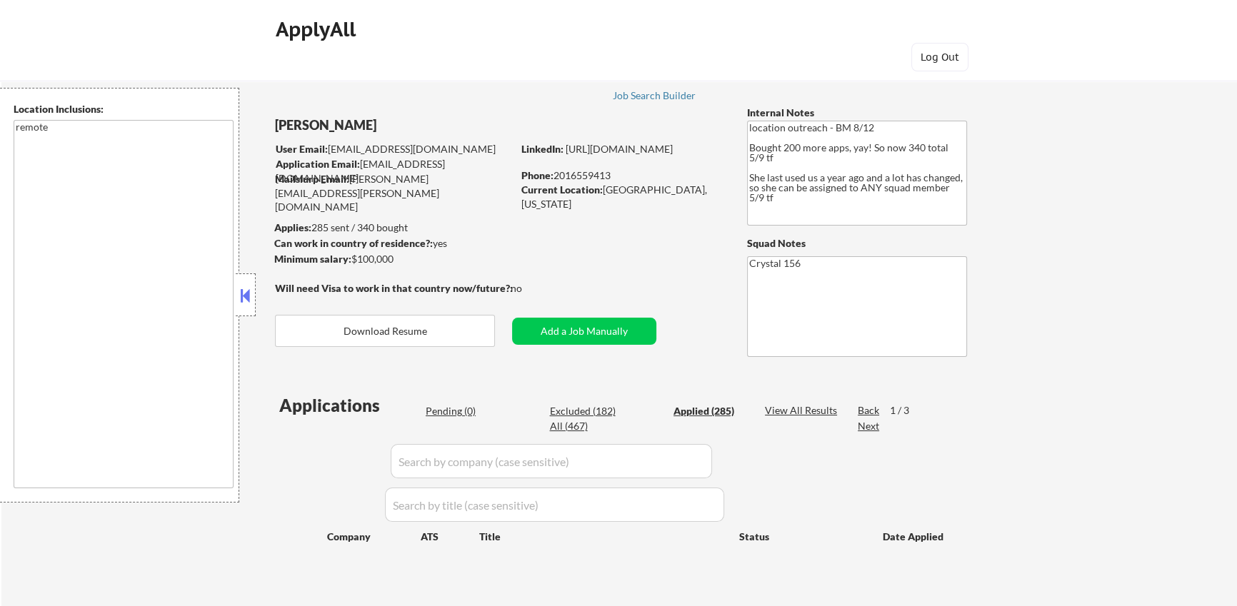
select select ""applied""
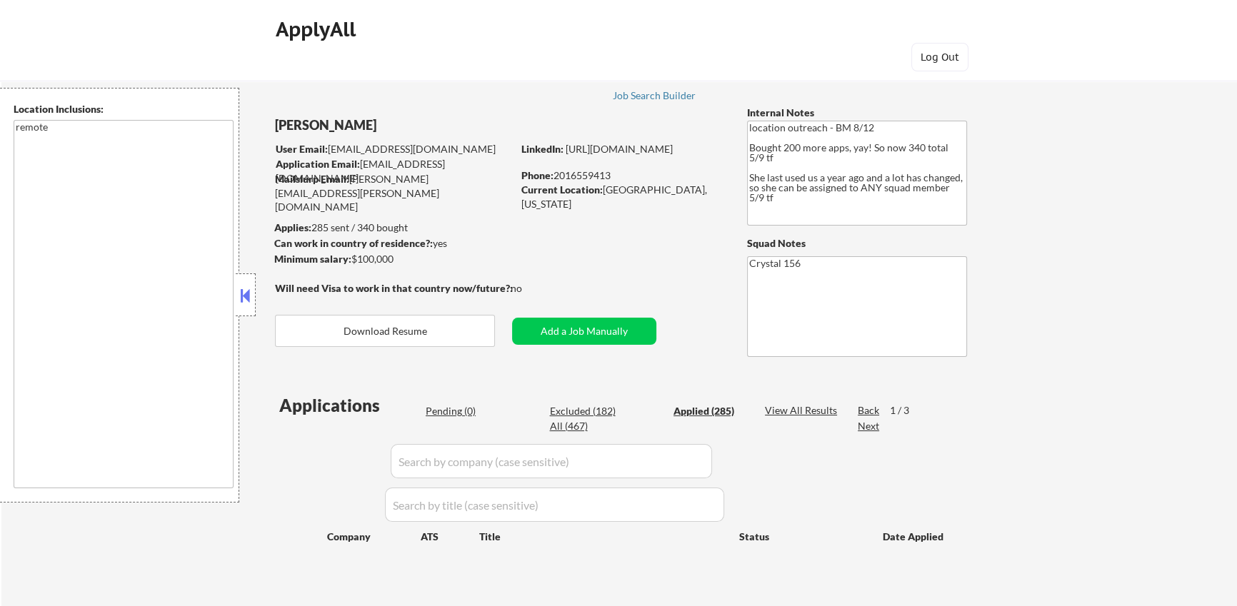
select select ""applied""
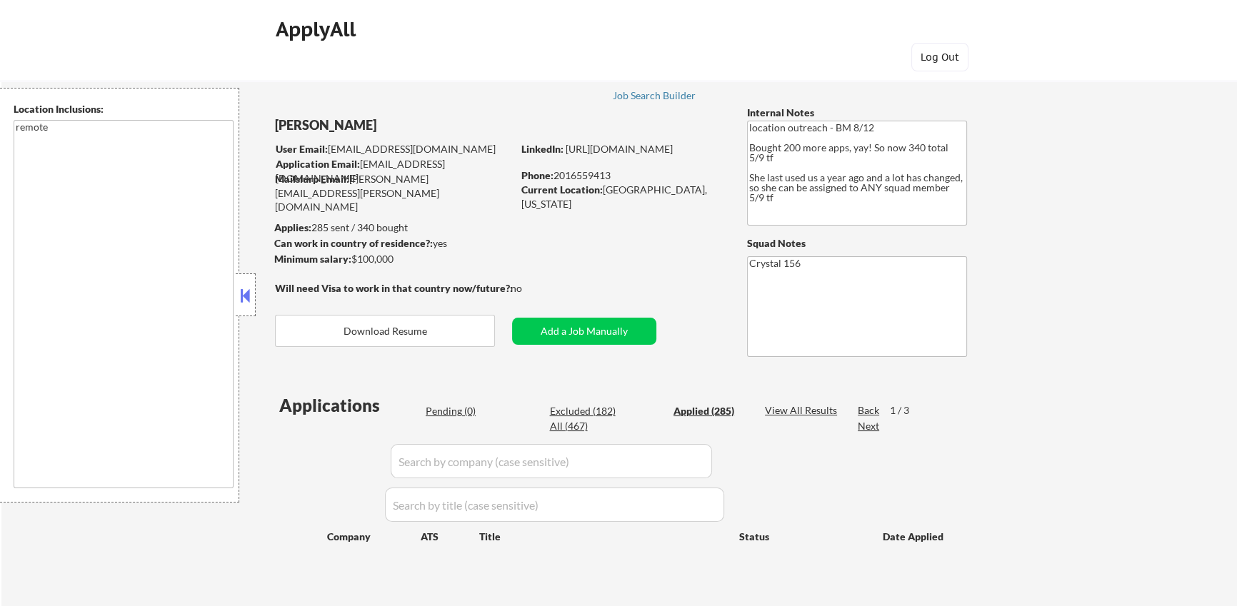
select select ""applied""
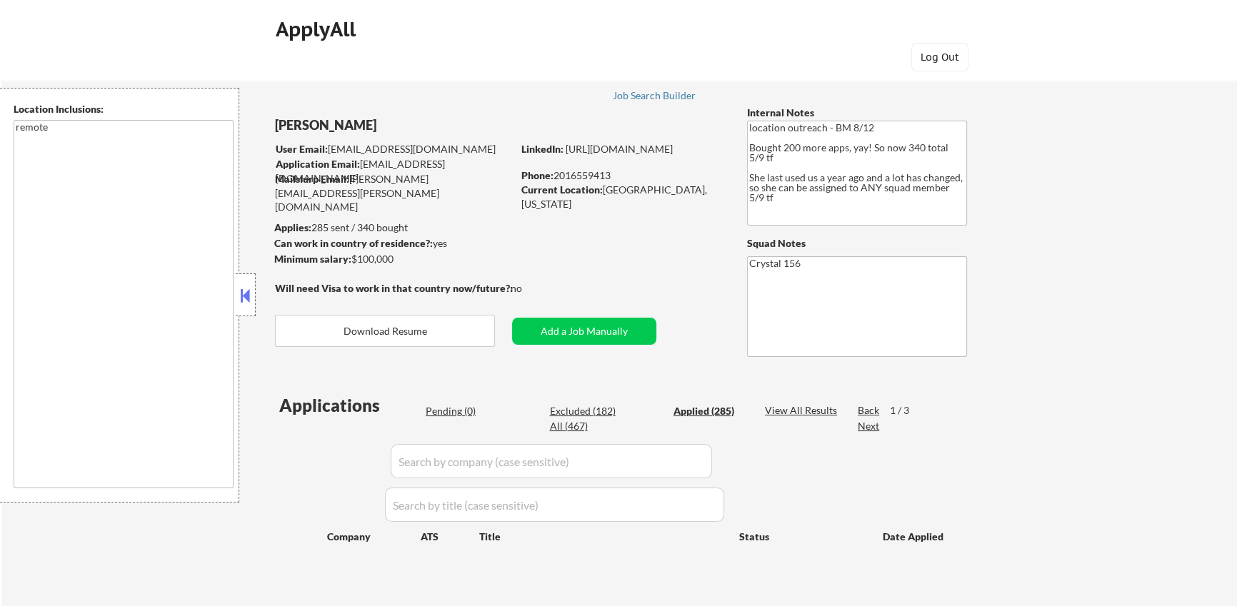
select select ""applied""
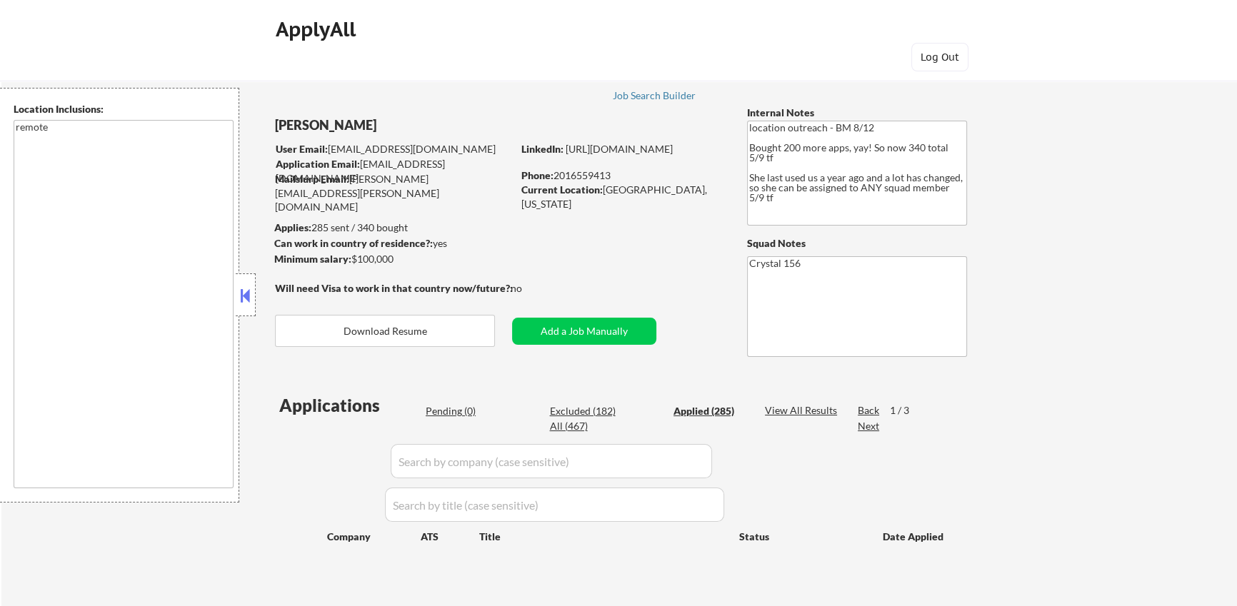
select select ""applied""
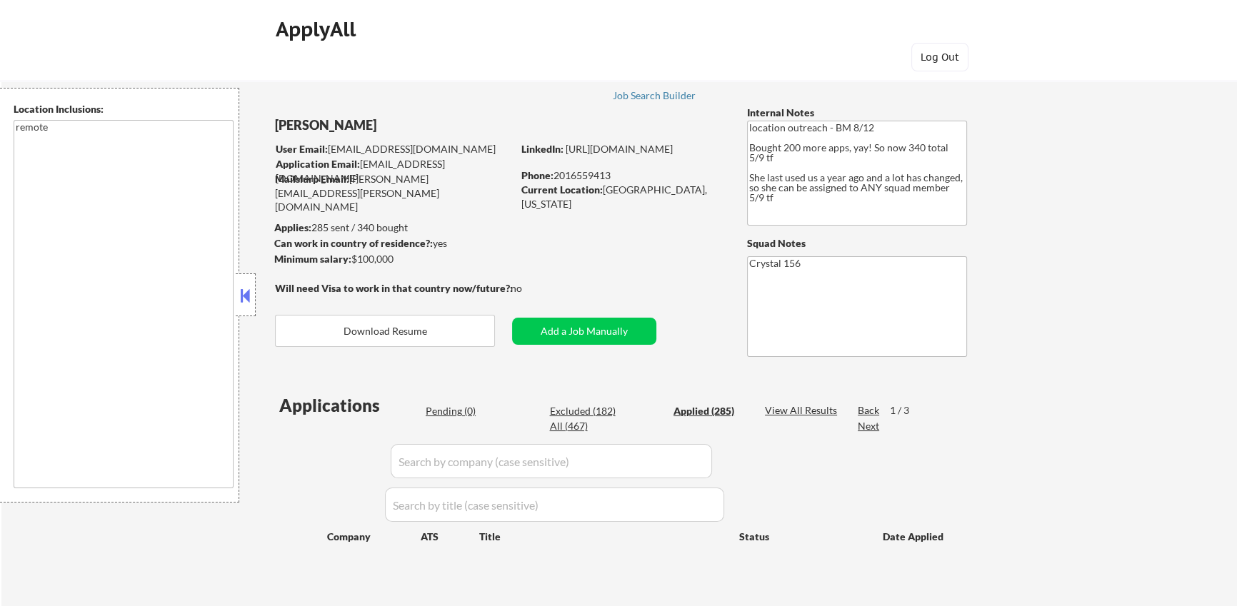
select select ""applied""
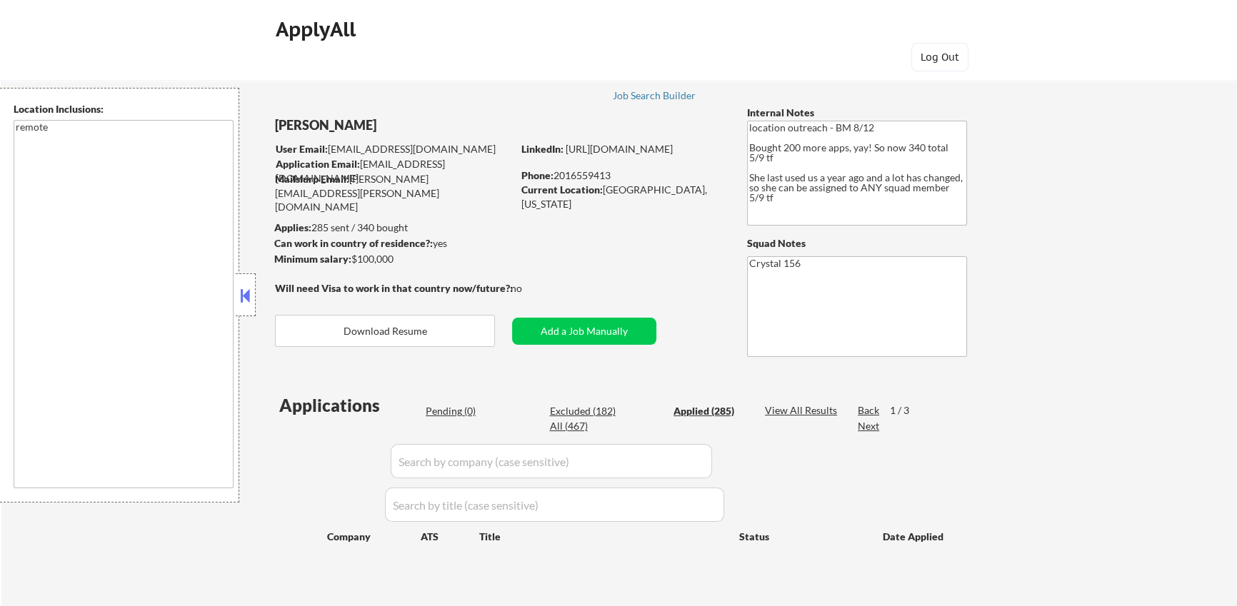
select select ""applied""
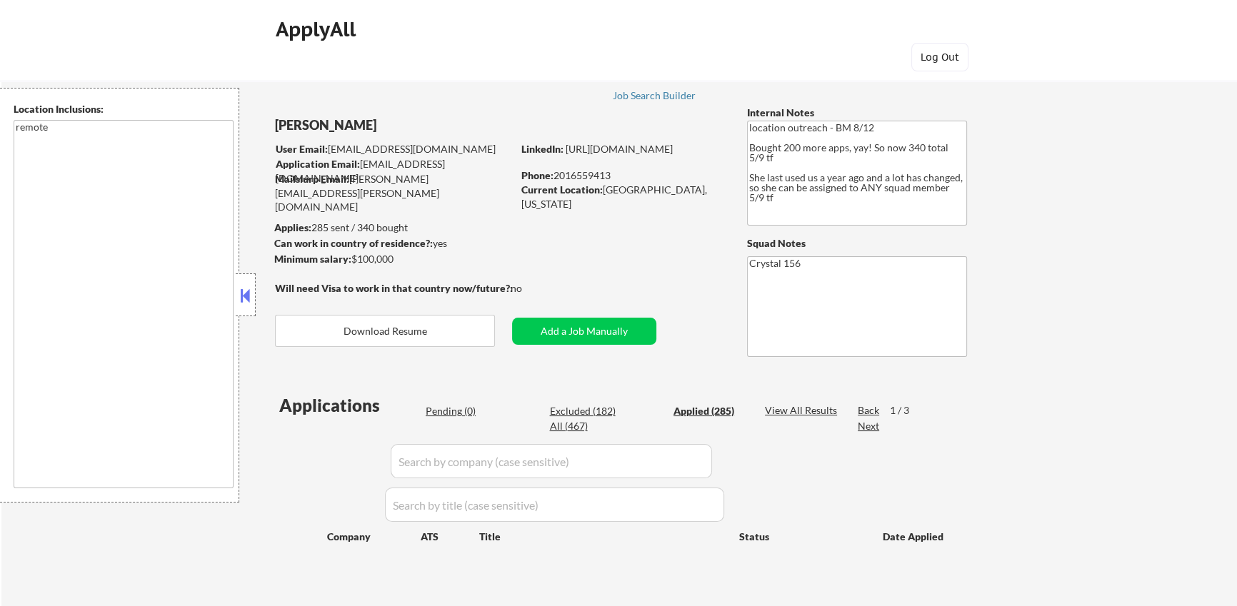
select select ""applied""
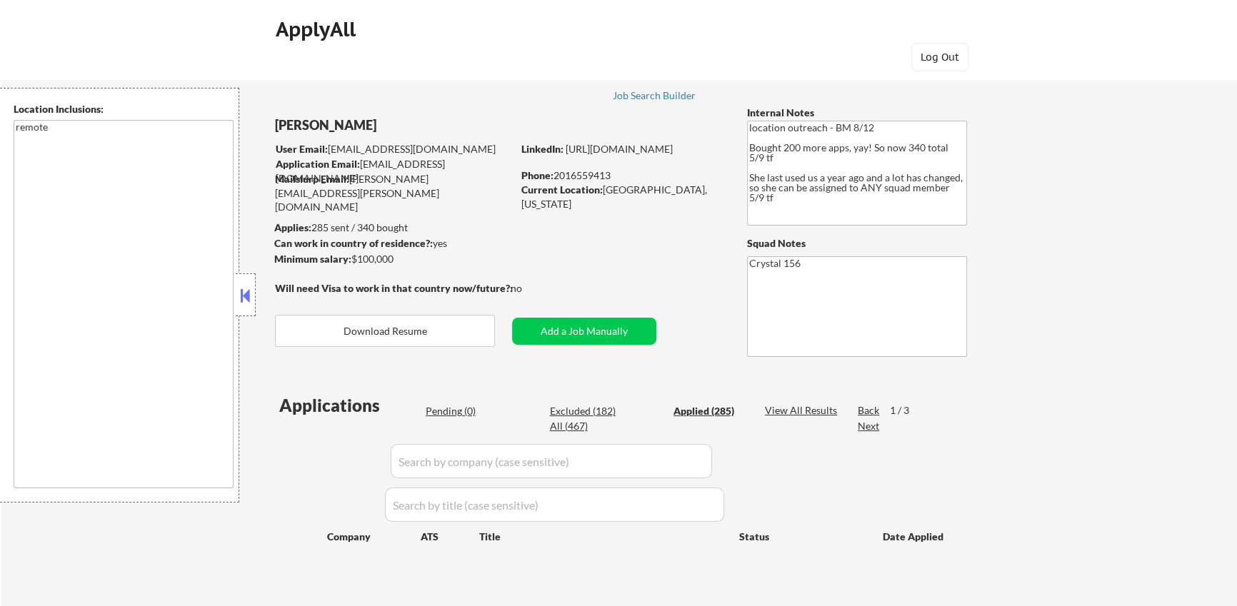
select select ""applied""
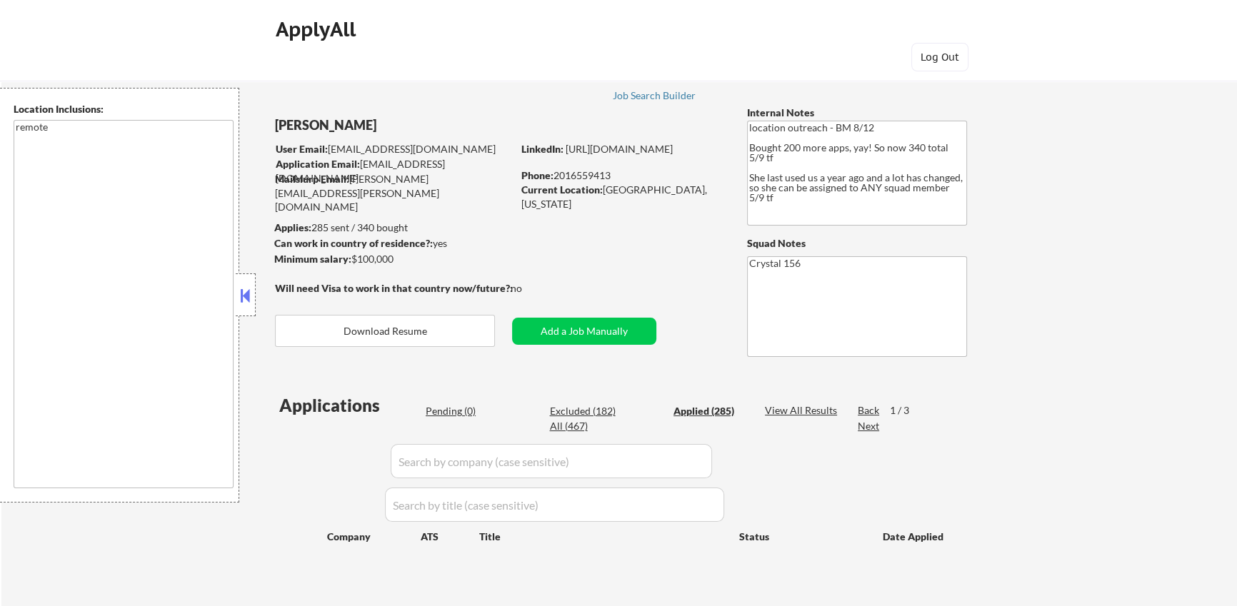
select select ""applied""
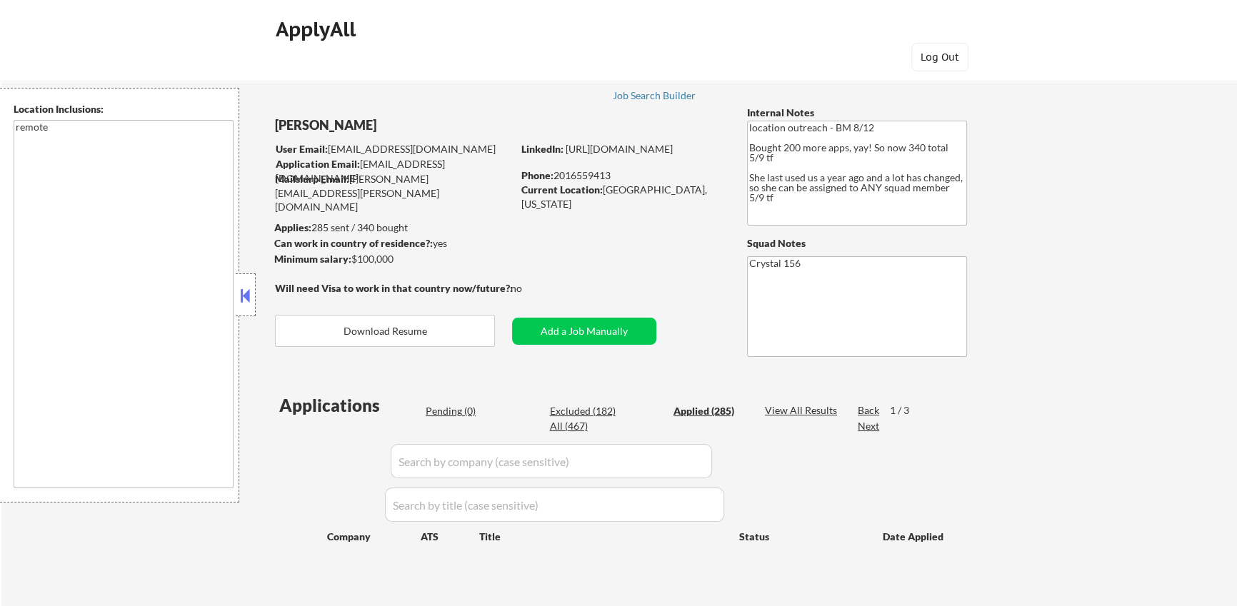
select select ""applied""
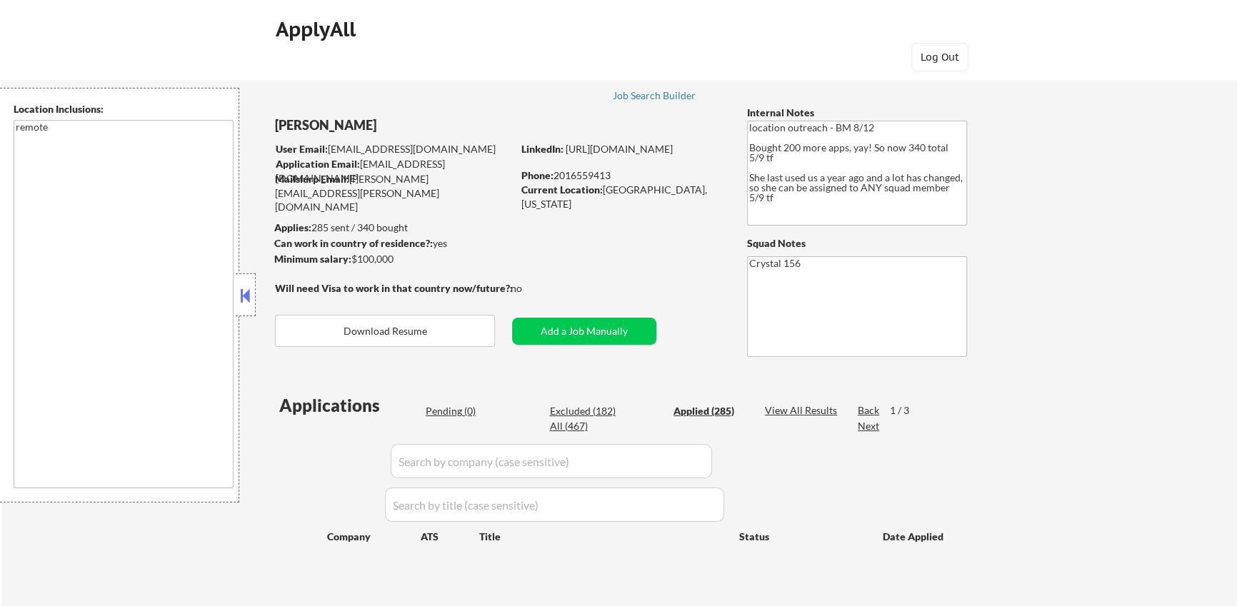
select select ""applied""
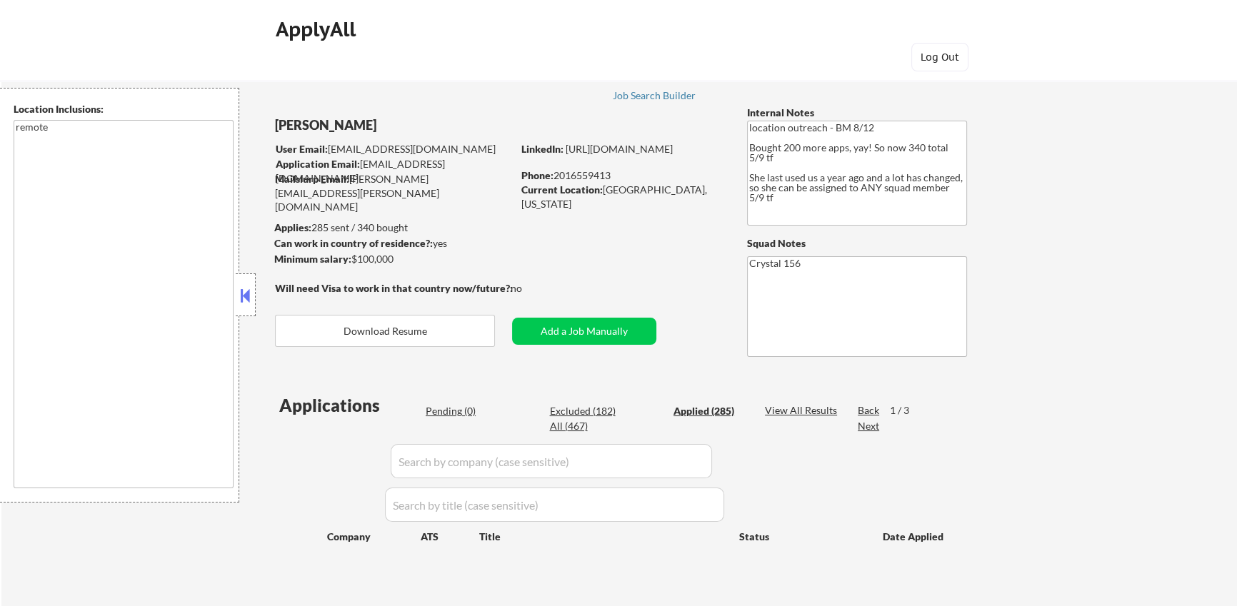
select select ""applied""
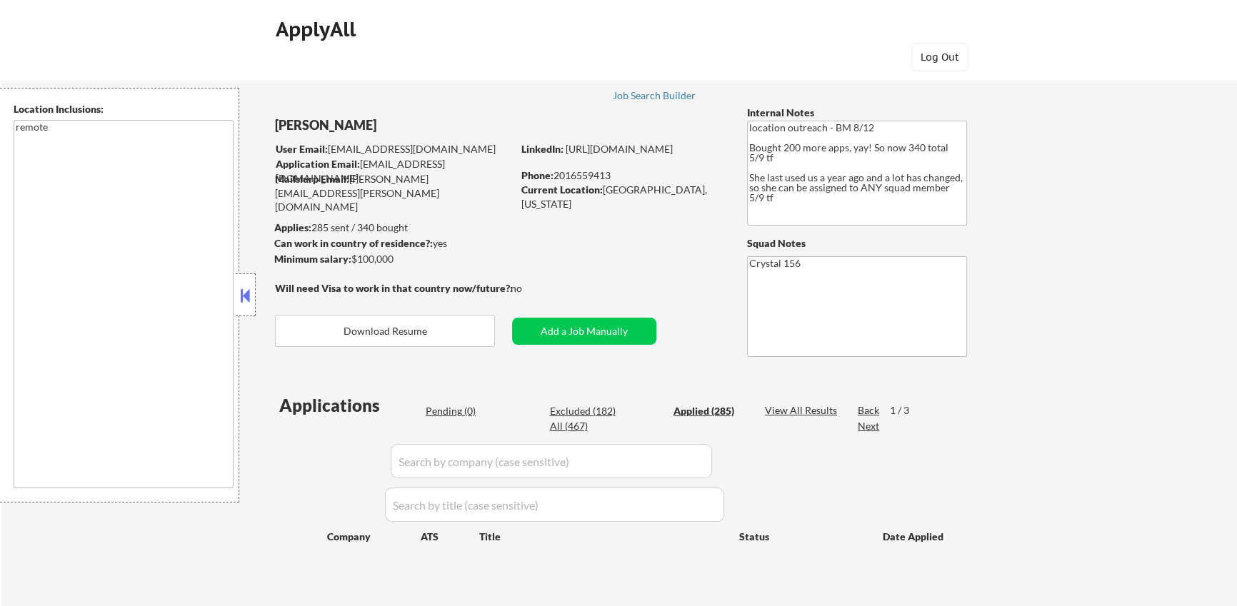
select select ""applied""
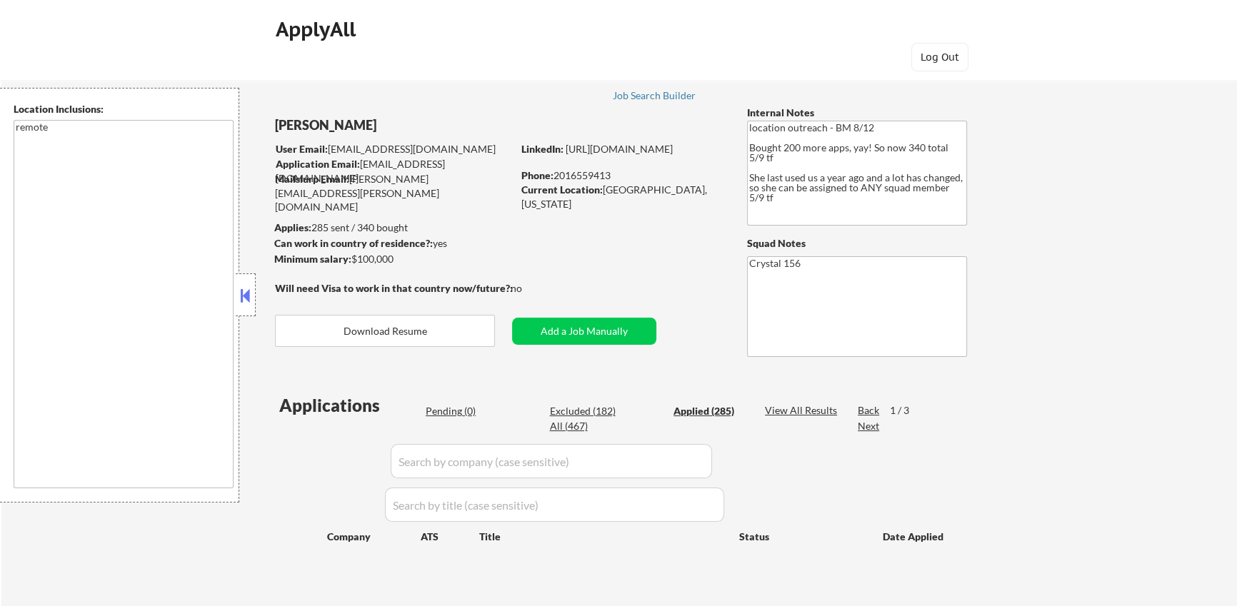
select select ""applied""
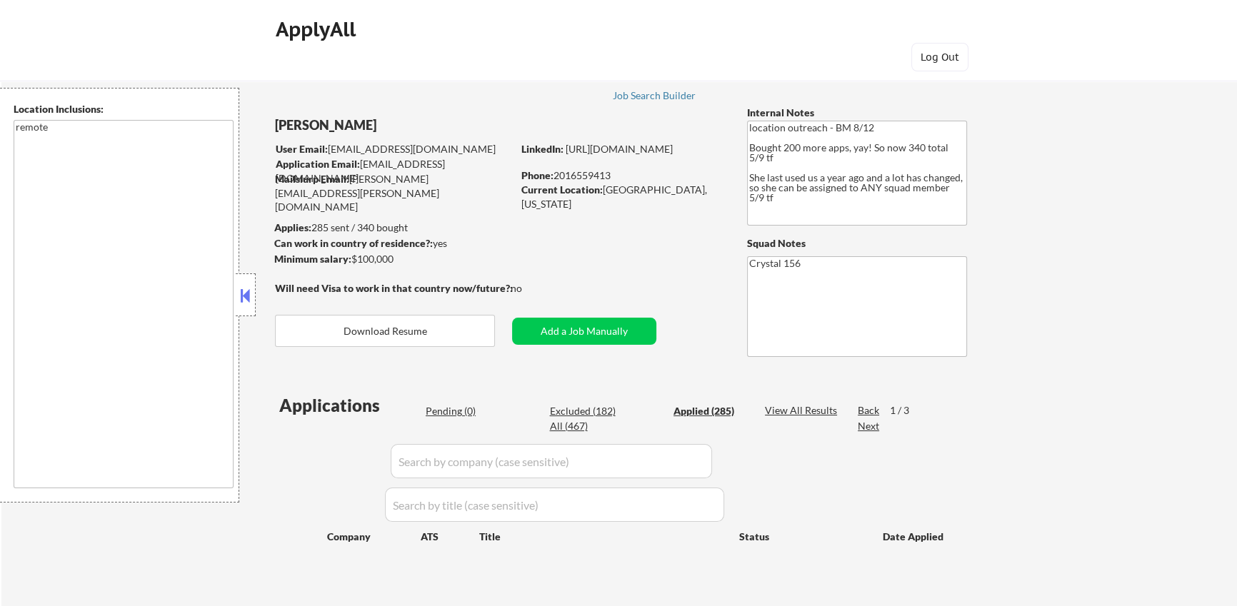
select select ""applied""
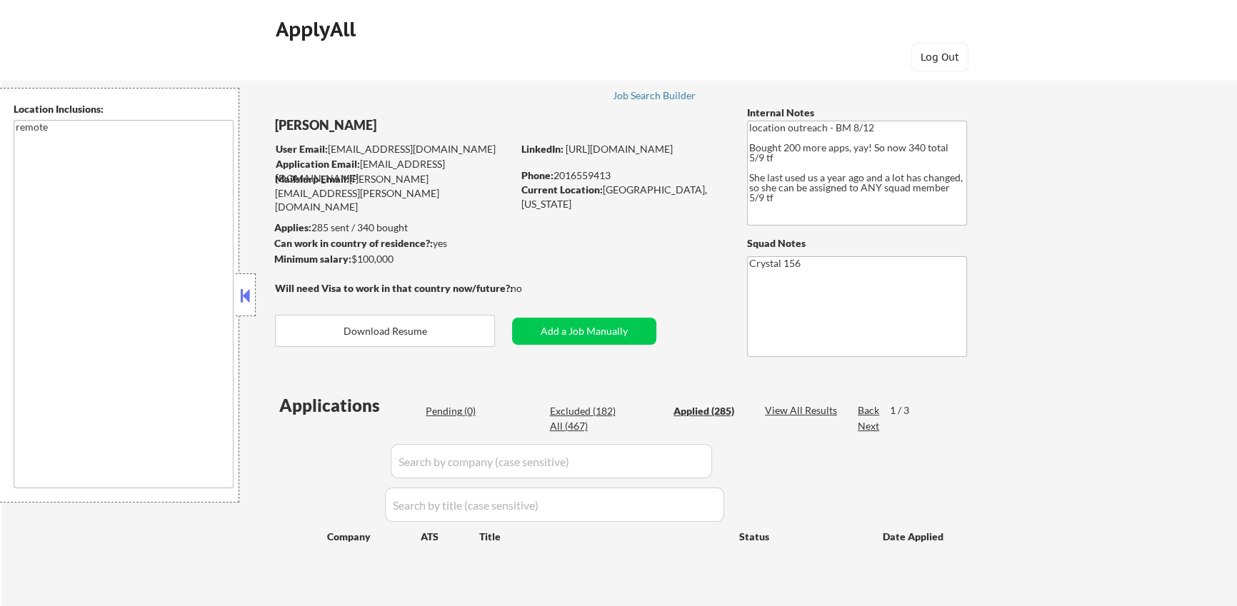
select select ""applied""
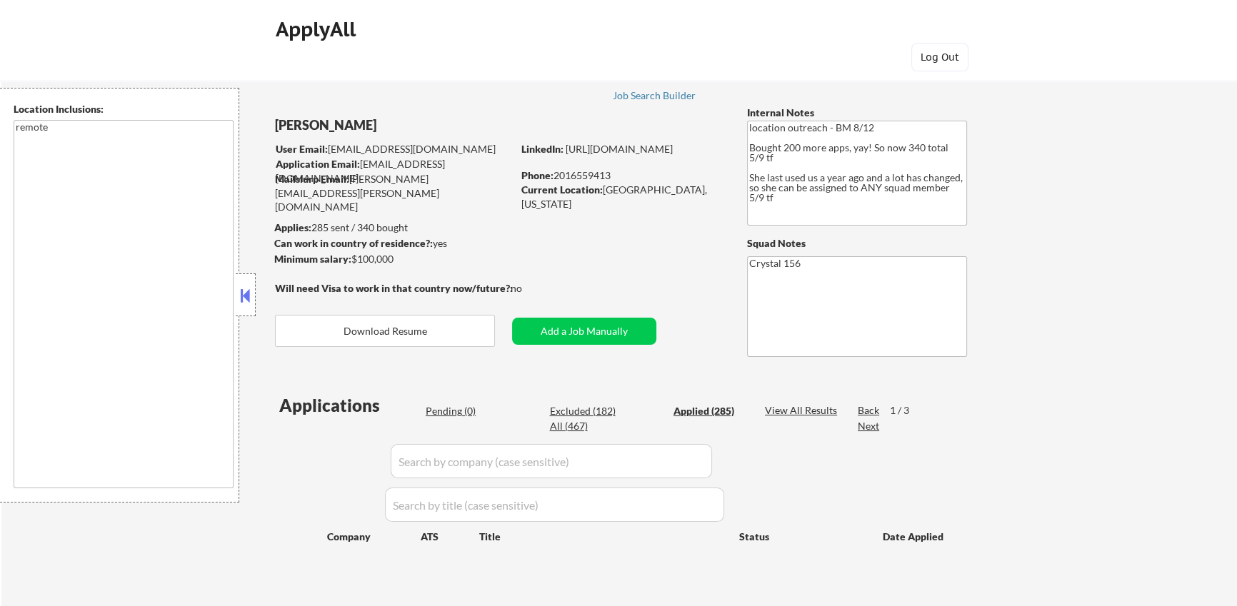
select select ""applied""
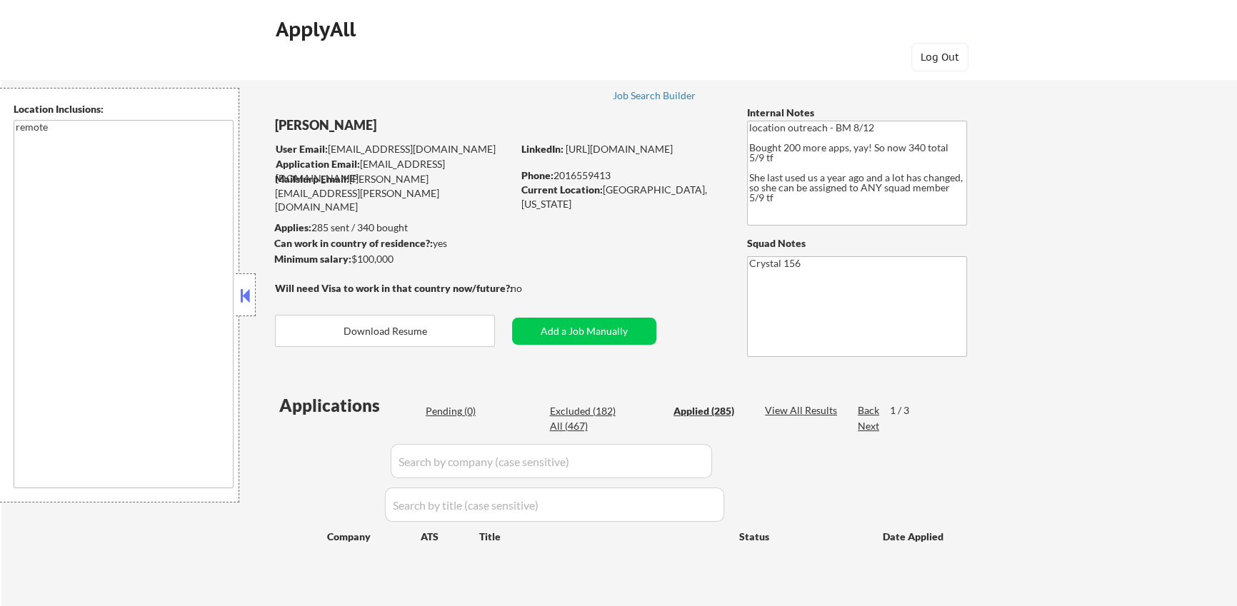
select select ""applied""
click at [666, 98] on div "Job Search Builder" at bounding box center [654, 96] width 84 height 10
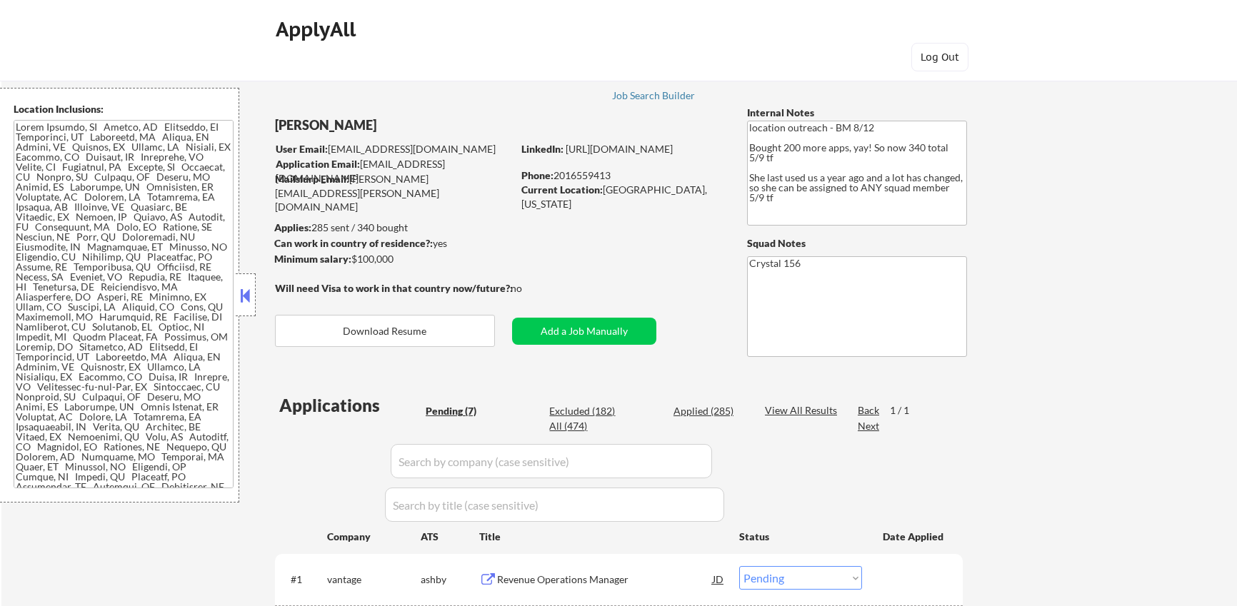
select select ""pending""
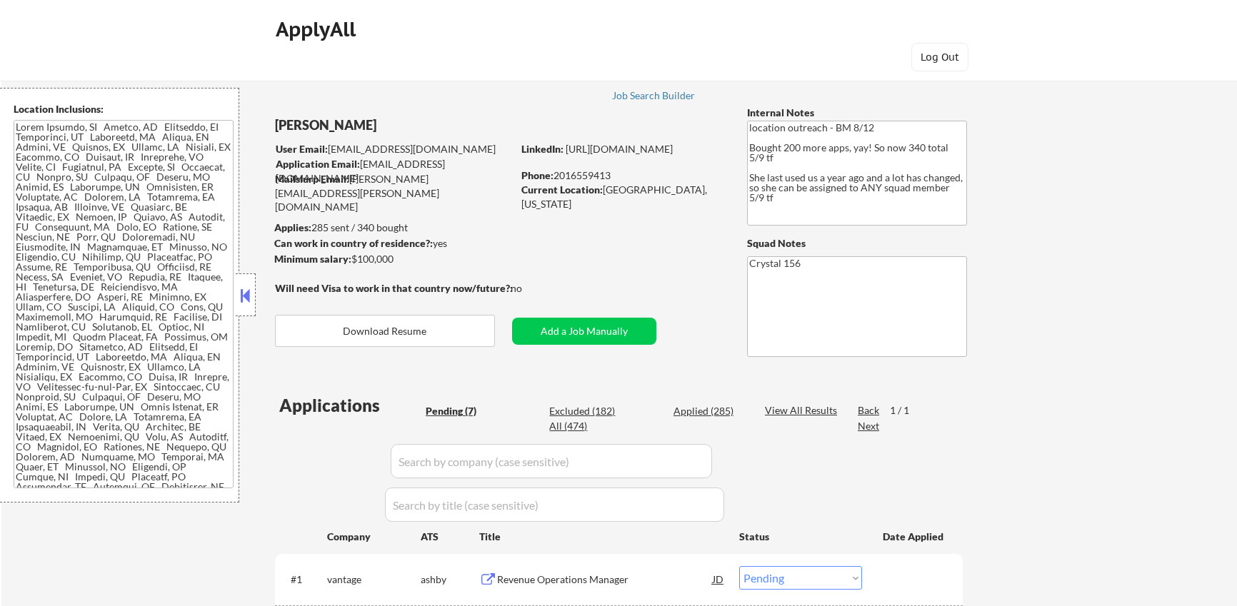
select select ""pending""
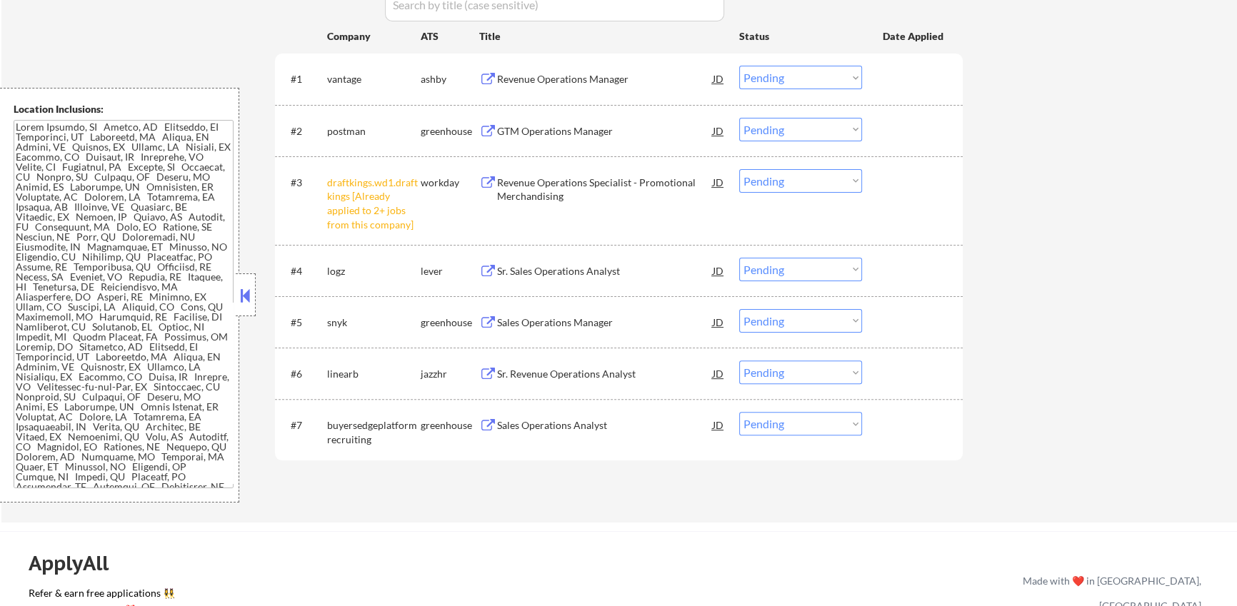
scroll to position [534, 0]
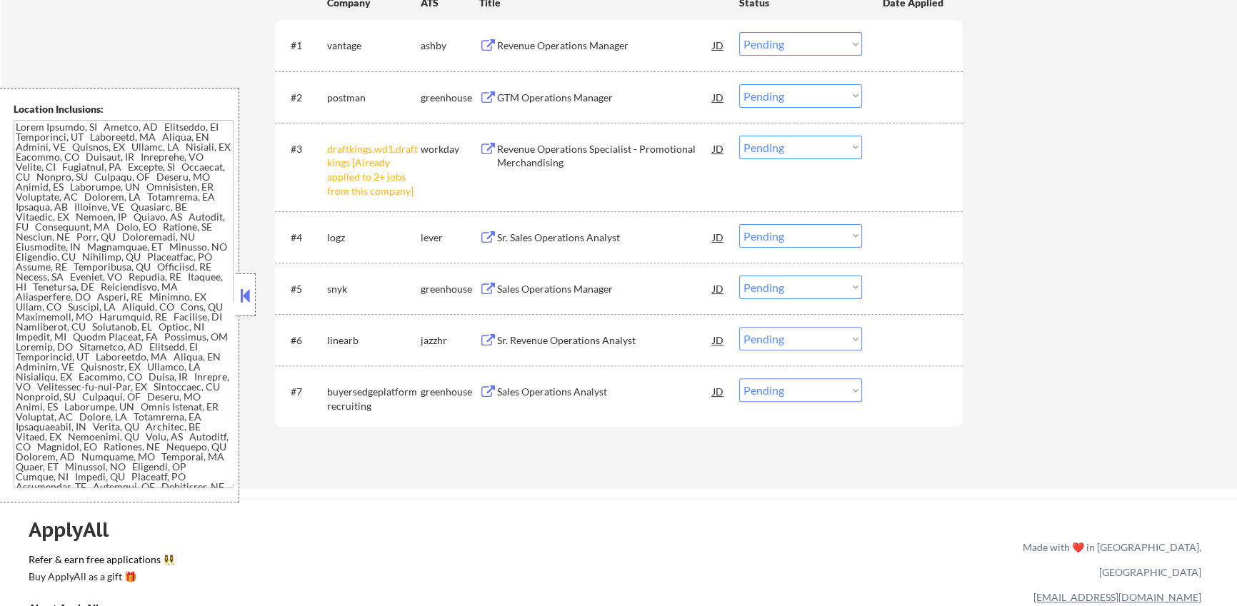
type textarea "***Open to HYBRID with specific criteria*** - MAX 2 days per week in office for…"
